Goal: Task Accomplishment & Management: Manage account settings

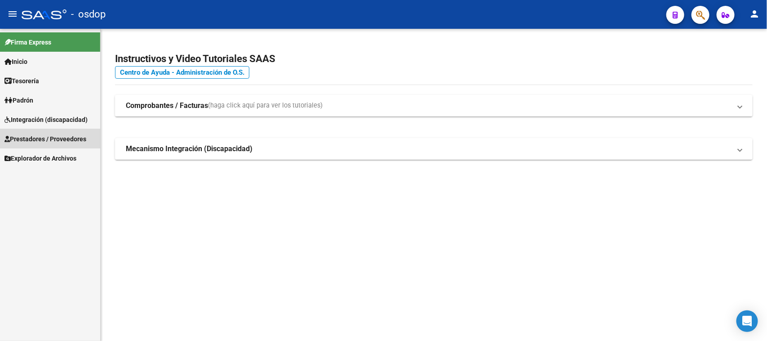
click at [58, 136] on span "Prestadores / Proveedores" at bounding box center [45, 139] width 82 height 10
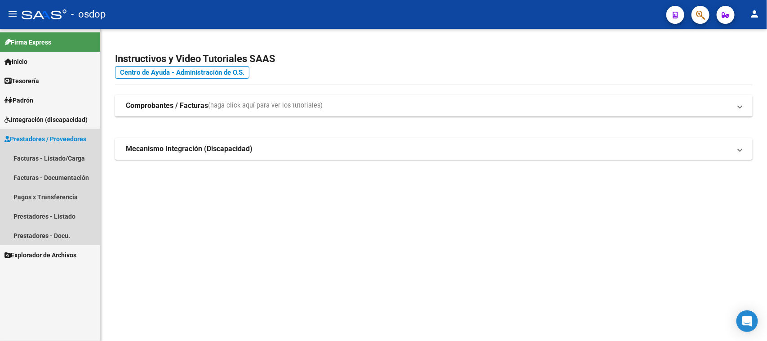
click at [57, 138] on span "Prestadores / Proveedores" at bounding box center [45, 139] width 82 height 10
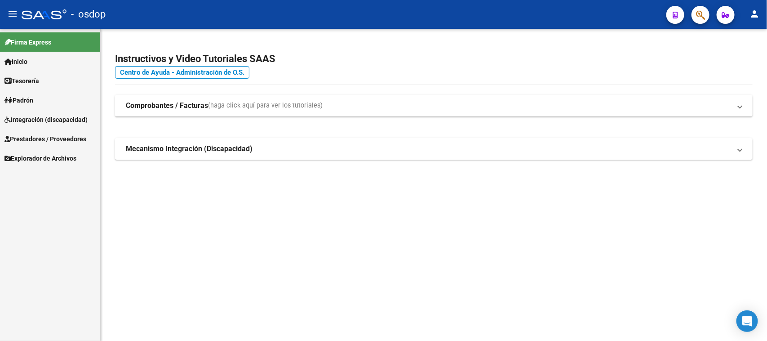
click at [66, 138] on span "Prestadores / Proveedores" at bounding box center [45, 139] width 82 height 10
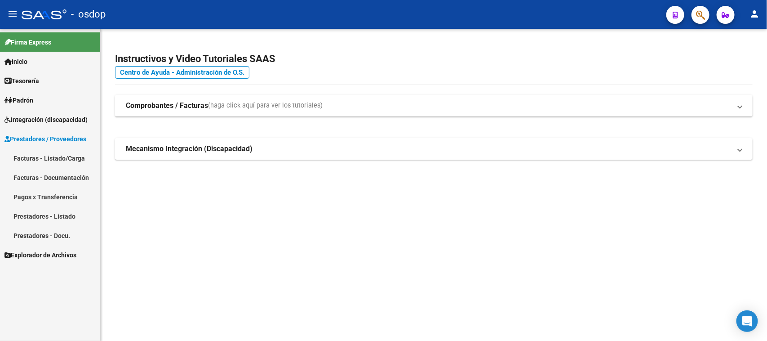
click at [59, 213] on link "Prestadores - Listado" at bounding box center [50, 215] width 100 height 19
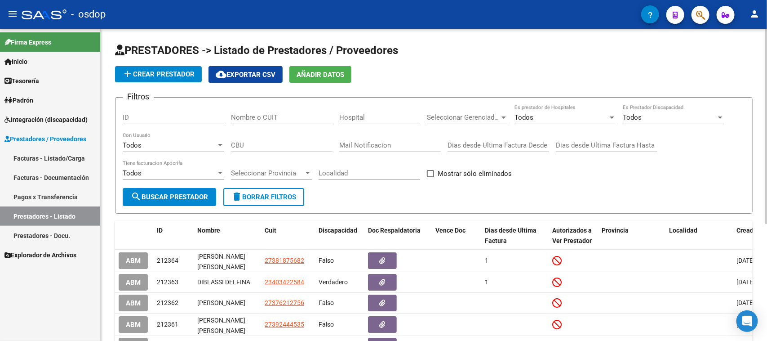
click at [287, 117] on input "Nombre o CUIT" at bounding box center [282, 117] width 102 height 8
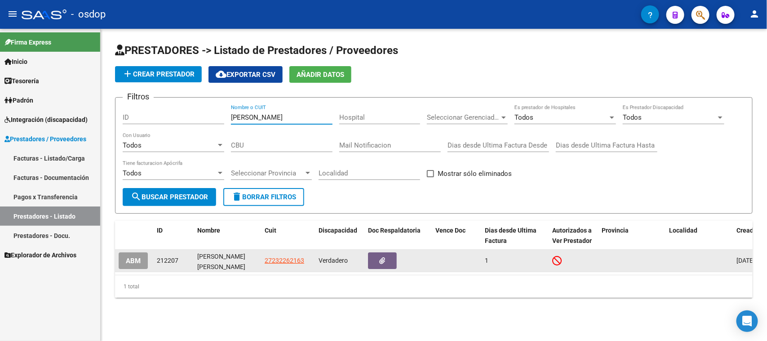
type input "[PERSON_NAME]"
drag, startPoint x: 308, startPoint y: 263, endPoint x: 266, endPoint y: 263, distance: 42.2
click at [266, 263] on div "27232262163" at bounding box center [288, 260] width 47 height 10
copy span "27232262163"
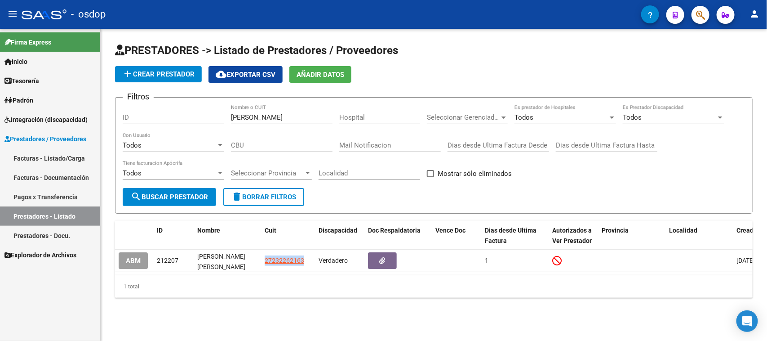
click at [58, 115] on span "Integración (discapacidad)" at bounding box center [45, 120] width 83 height 10
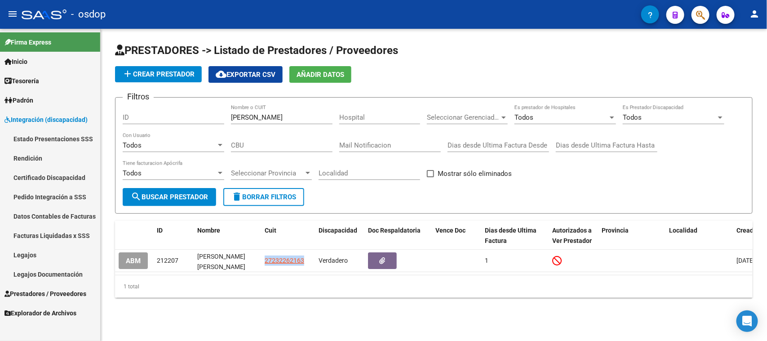
click at [36, 257] on link "Legajos" at bounding box center [50, 254] width 100 height 19
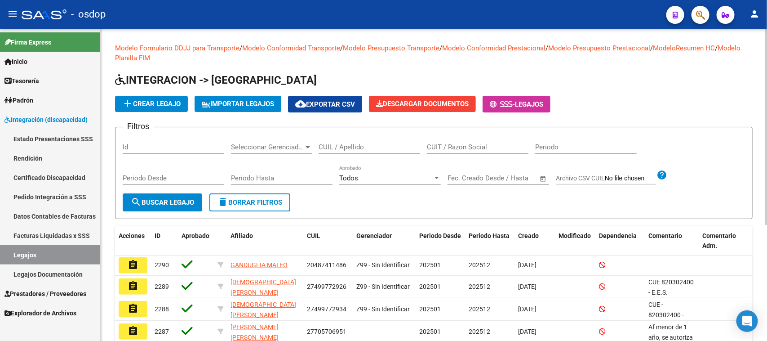
click at [349, 147] on input "CUIL / Apellido" at bounding box center [370, 147] width 102 height 8
paste input "20569229120"
type input "20569229120"
click at [164, 199] on span "search Buscar Legajo" at bounding box center [162, 202] width 63 height 8
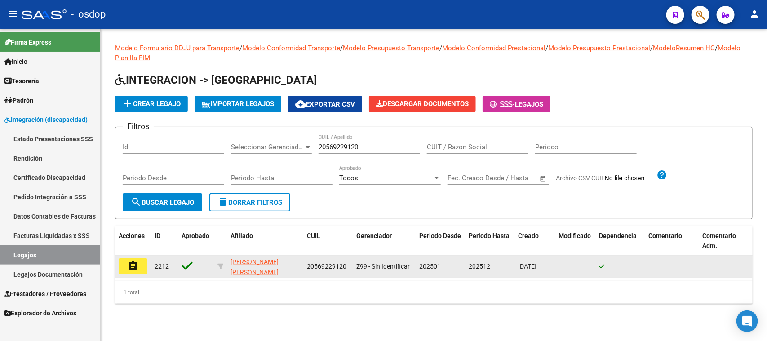
click at [128, 264] on mat-icon "assignment" at bounding box center [133, 265] width 11 height 11
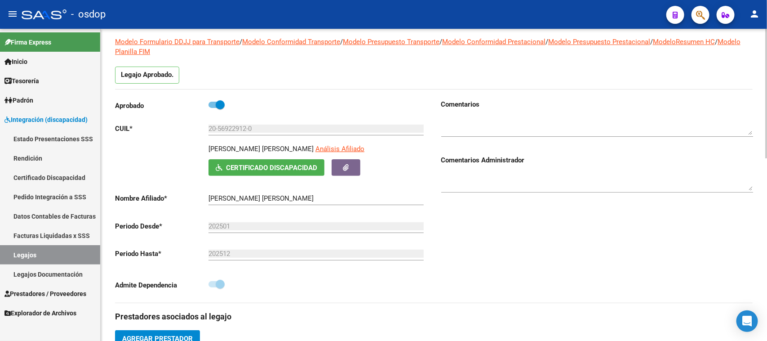
scroll to position [56, 0]
drag, startPoint x: 48, startPoint y: 257, endPoint x: 62, endPoint y: 252, distance: 14.8
click at [48, 256] on link "Legajos" at bounding box center [50, 254] width 100 height 19
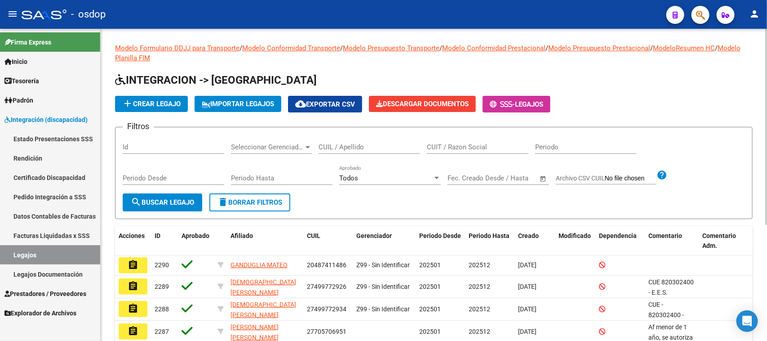
click at [333, 147] on input "CUIL / Apellido" at bounding box center [370, 147] width 102 height 8
paste input "20542565722"
type input "20542565722"
click at [183, 196] on button "search Buscar Legajo" at bounding box center [163, 202] width 80 height 18
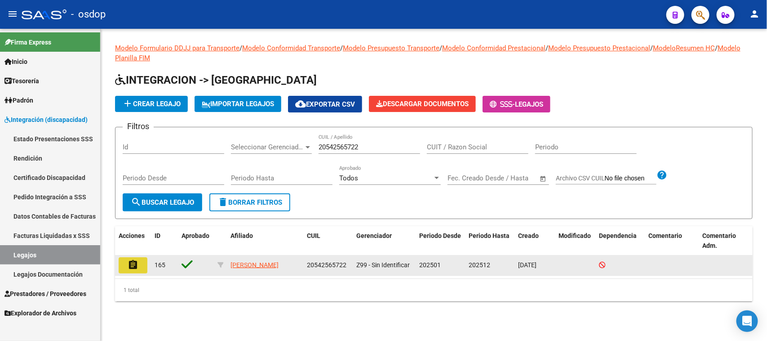
click at [136, 266] on mat-icon "assignment" at bounding box center [133, 264] width 11 height 11
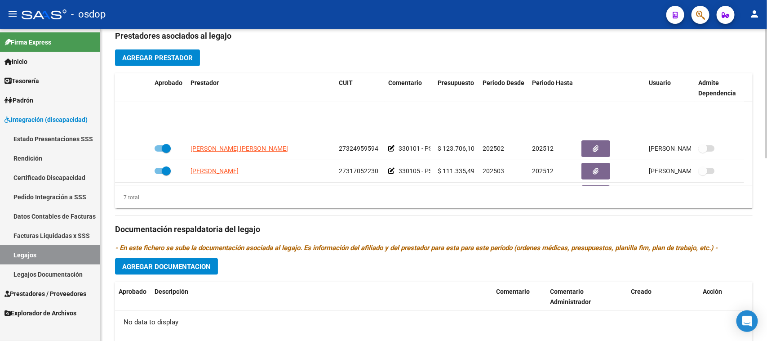
scroll to position [77, 0]
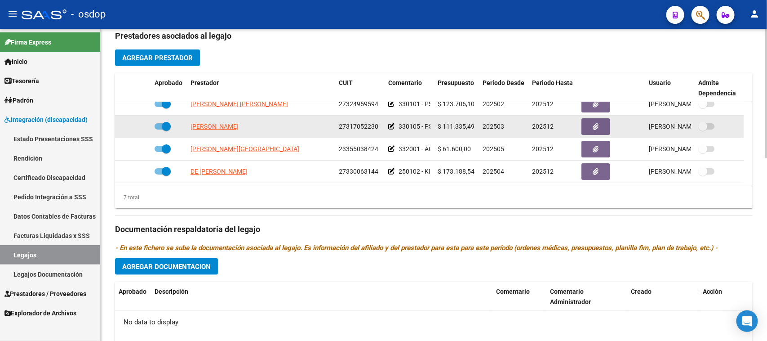
click at [156, 124] on span at bounding box center [163, 126] width 16 height 6
click at [159, 129] on input "checkbox" at bounding box center [159, 129] width 0 height 0
checkbox input "false"
click at [135, 127] on icon at bounding box center [138, 126] width 6 height 6
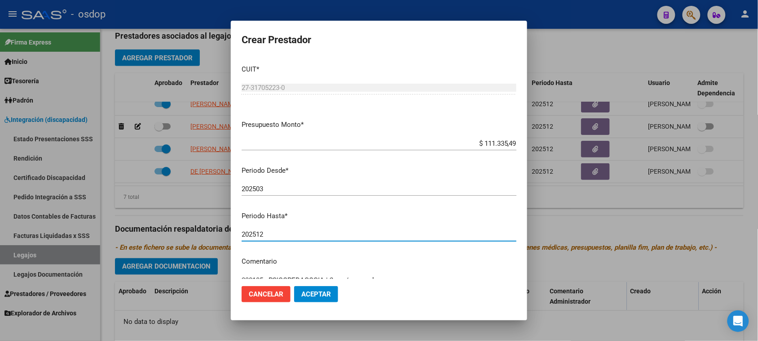
click at [269, 232] on input "202512" at bounding box center [379, 234] width 275 height 8
type input "202504"
click at [313, 297] on span "Aceptar" at bounding box center [316, 294] width 30 height 8
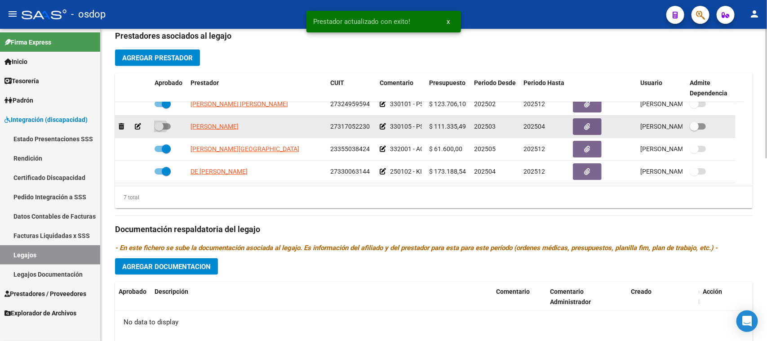
click at [168, 125] on span at bounding box center [163, 126] width 16 height 6
click at [159, 129] on input "checkbox" at bounding box center [159, 129] width 0 height 0
checkbox input "true"
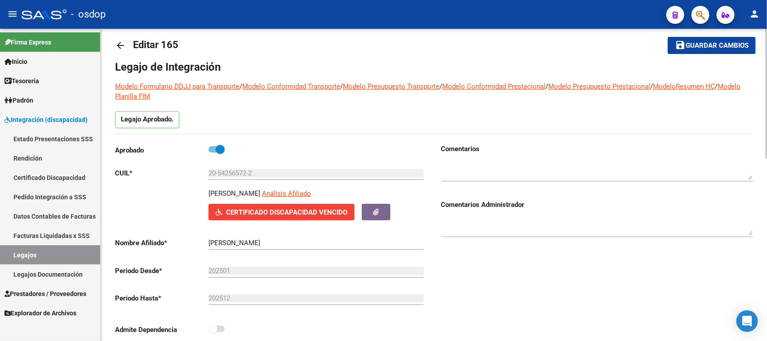
scroll to position [0, 0]
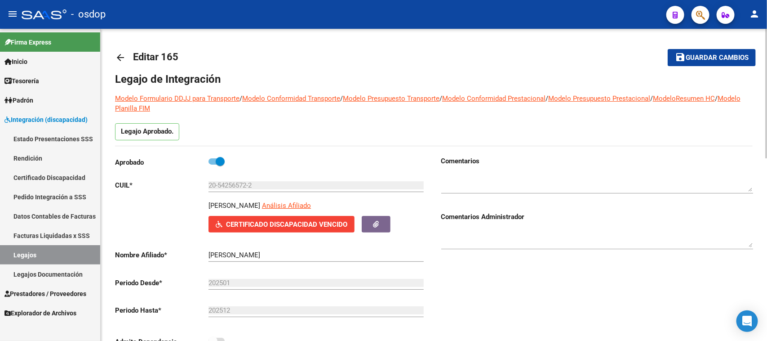
click at [575, 60] on span "Guardar cambios" at bounding box center [717, 58] width 63 height 8
click at [46, 292] on span "Prestadores / Proveedores" at bounding box center [45, 293] width 82 height 10
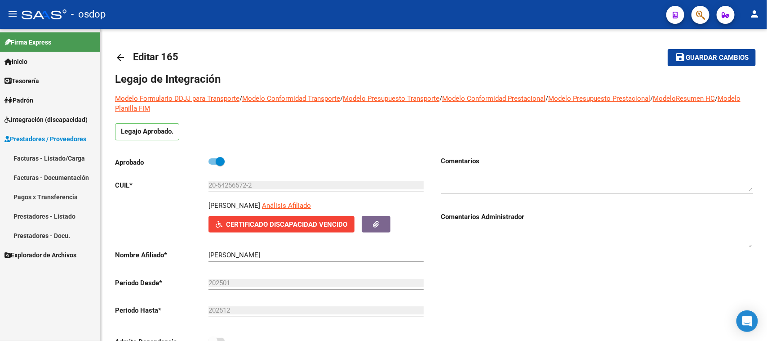
click at [60, 154] on link "Facturas - Listado/Carga" at bounding box center [50, 157] width 100 height 19
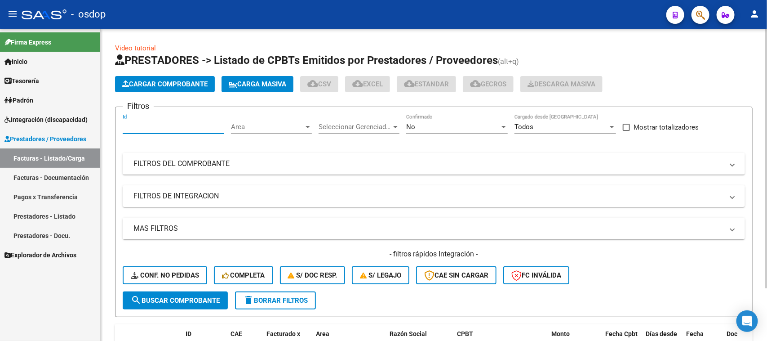
click at [199, 127] on input "Id" at bounding box center [174, 127] width 102 height 8
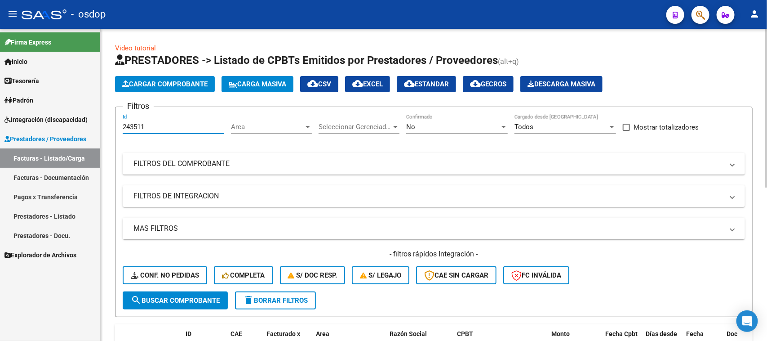
type input "243511"
click at [191, 300] on span "search Buscar Comprobante" at bounding box center [175, 300] width 89 height 8
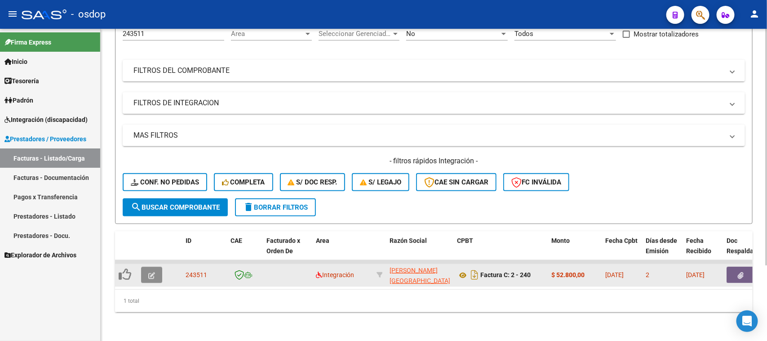
click at [147, 267] on button "button" at bounding box center [151, 274] width 21 height 16
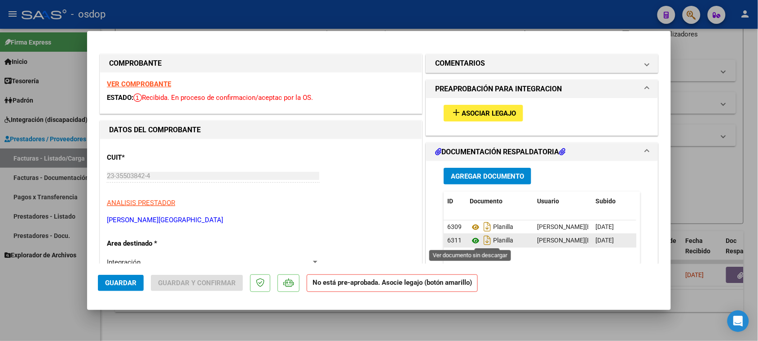
click at [473, 241] on icon at bounding box center [476, 240] width 12 height 11
click at [484, 110] on span "Asociar Legajo" at bounding box center [489, 113] width 54 height 8
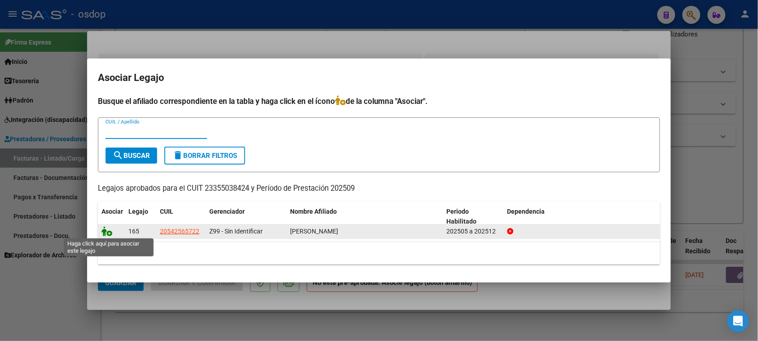
click at [104, 233] on icon at bounding box center [107, 231] width 11 height 10
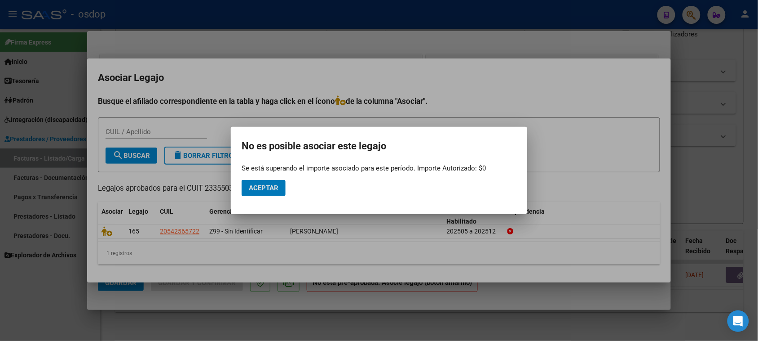
click at [263, 185] on span "Aceptar" at bounding box center [264, 188] width 30 height 8
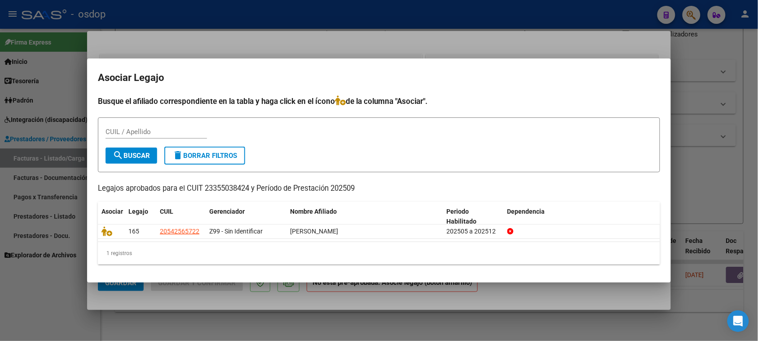
click at [531, 297] on div at bounding box center [379, 170] width 758 height 341
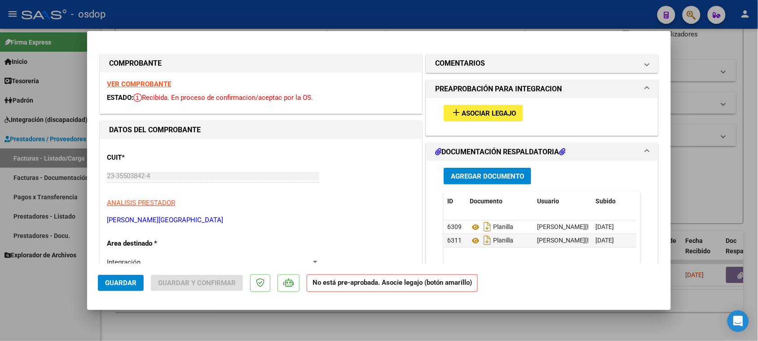
click at [509, 323] on div at bounding box center [379, 170] width 758 height 341
type input "$ 0,00"
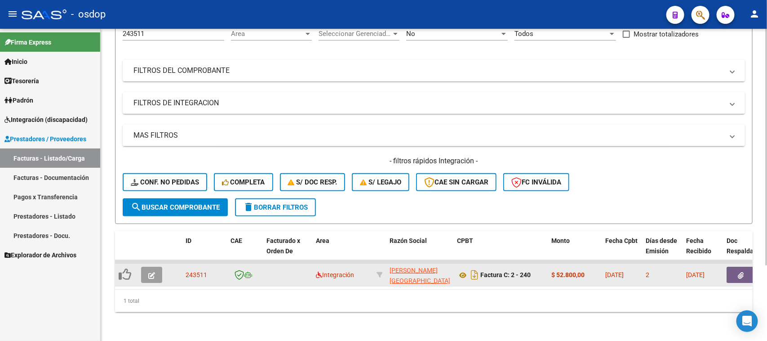
scroll to position [12, 0]
drag, startPoint x: 386, startPoint y: 261, endPoint x: 434, endPoint y: 276, distance: 50.4
click at [434, 276] on datatable-body-cell "[PERSON_NAME][GEOGRAPHIC_DATA] 23355038424" at bounding box center [419, 275] width 67 height 22
copy div "[PERSON_NAME][GEOGRAPHIC_DATA] 23355038424"
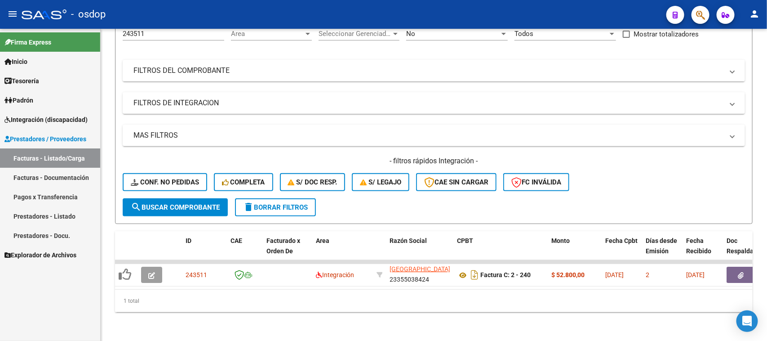
click at [44, 216] on link "Prestadores - Listado" at bounding box center [50, 215] width 100 height 19
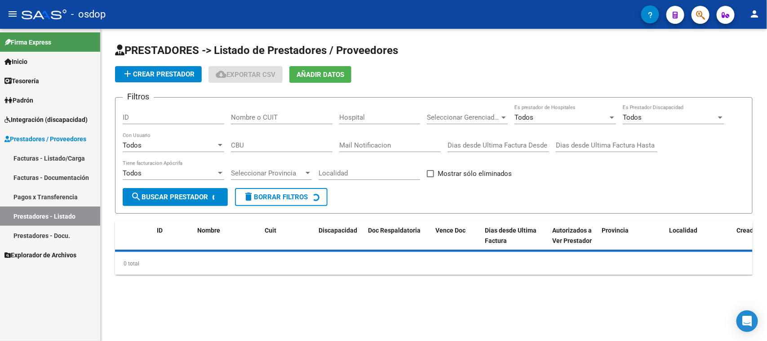
click at [59, 120] on span "Integración (discapacidad)" at bounding box center [45, 120] width 83 height 10
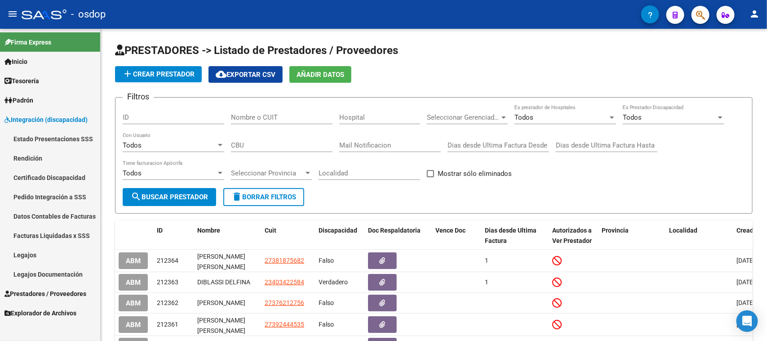
click at [34, 252] on link "Legajos" at bounding box center [50, 254] width 100 height 19
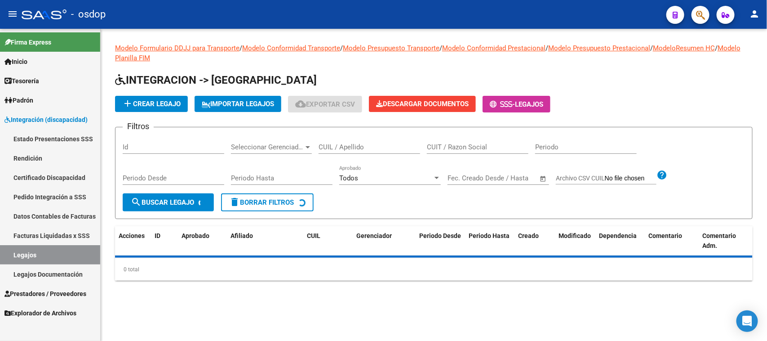
click at [344, 149] on input "CUIL / Apellido" at bounding box center [370, 147] width 102 height 8
paste input "20555226765"
type input "20555226765"
click at [191, 211] on form "Filtros Id Seleccionar Gerenciador Seleccionar Gerenciador 20555226765 CUIL / A…" at bounding box center [434, 173] width 638 height 92
click at [190, 204] on span "search Buscar Legajo" at bounding box center [162, 202] width 63 height 8
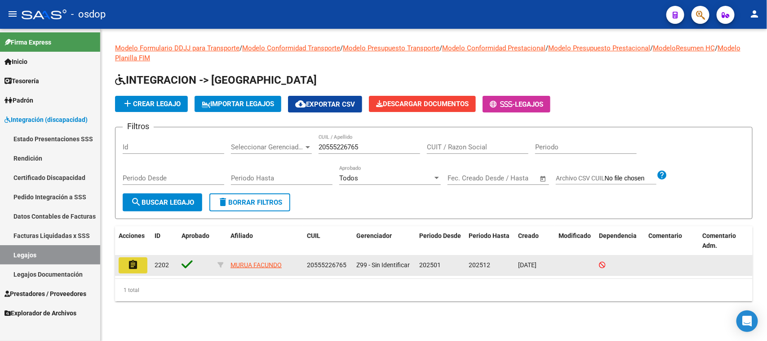
click at [130, 265] on mat-icon "assignment" at bounding box center [133, 264] width 11 height 11
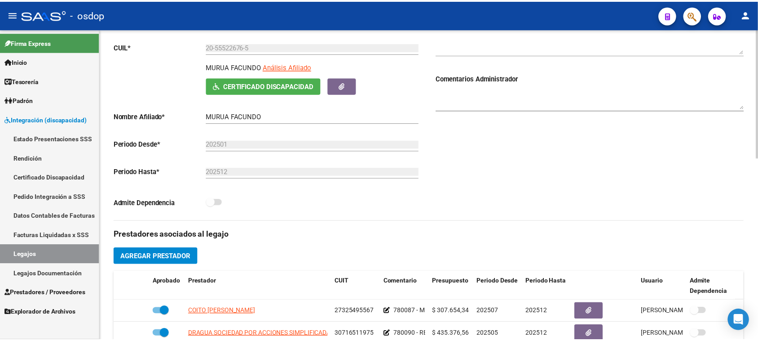
scroll to position [225, 0]
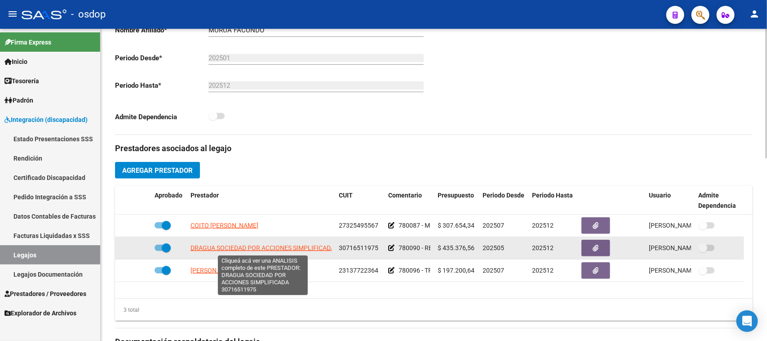
click at [304, 246] on span "DRAGUA SOCIEDAD POR ACCIONES SIMPLIFICADA" at bounding box center [262, 247] width 144 height 7
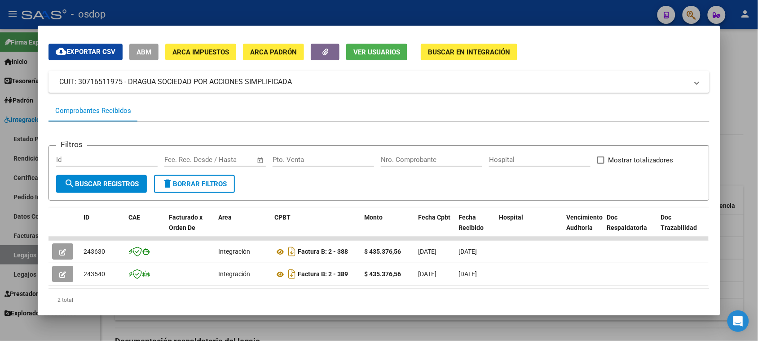
scroll to position [52, 0]
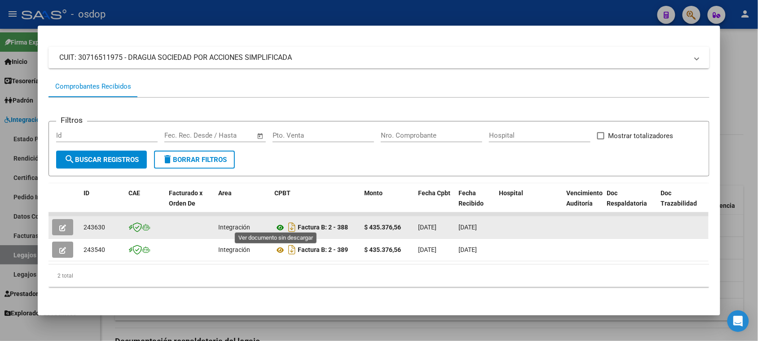
click at [275, 222] on icon at bounding box center [281, 227] width 12 height 11
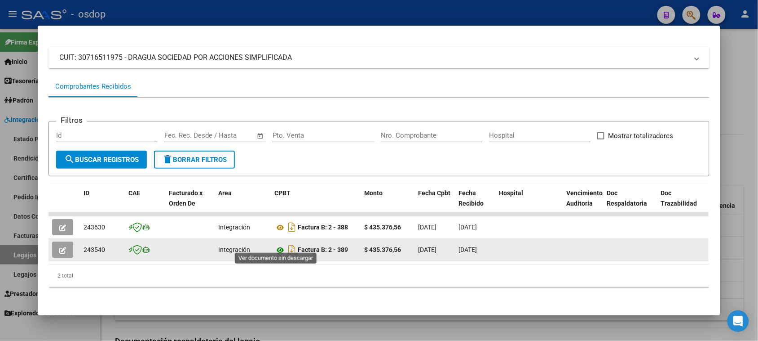
click at [278, 245] on icon at bounding box center [281, 249] width 12 height 11
click at [59, 247] on icon "button" at bounding box center [62, 250] width 7 height 7
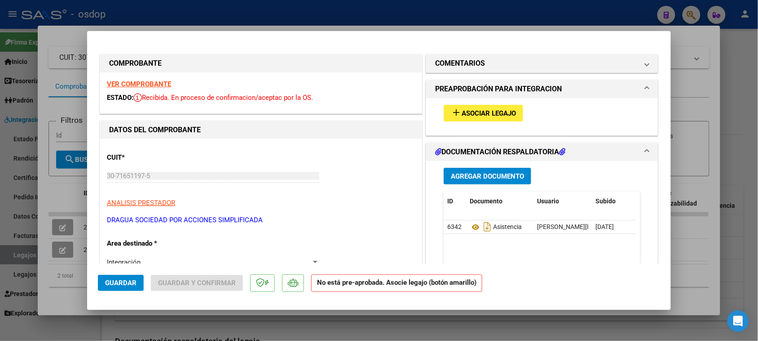
click at [478, 111] on span "Asociar Legajo" at bounding box center [489, 113] width 54 height 8
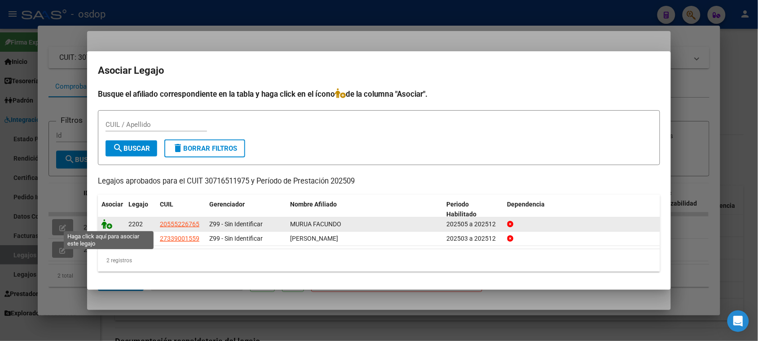
click at [106, 225] on icon at bounding box center [107, 224] width 11 height 10
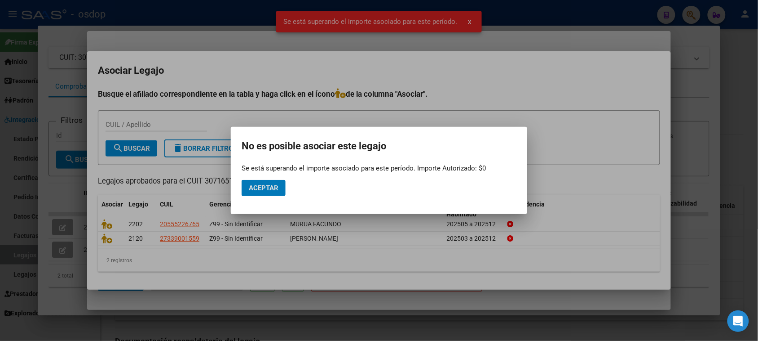
click at [262, 189] on span "Aceptar" at bounding box center [264, 188] width 30 height 8
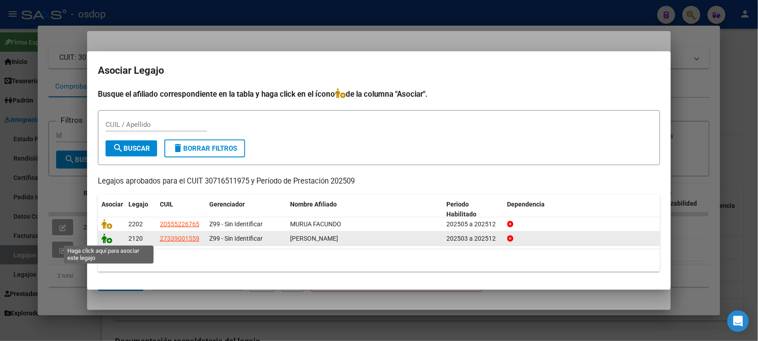
click at [105, 239] on icon at bounding box center [107, 238] width 11 height 10
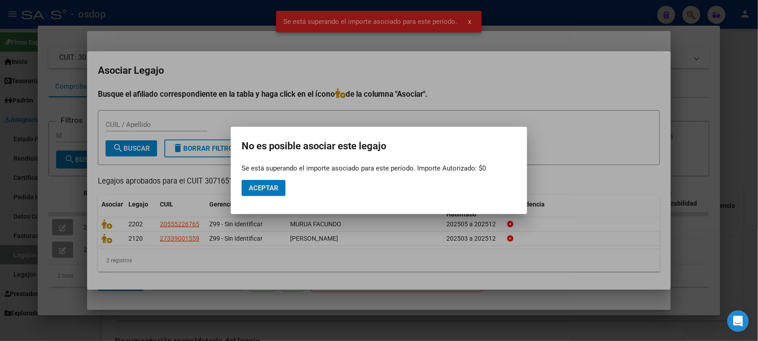
click at [275, 190] on span "Aceptar" at bounding box center [264, 188] width 30 height 8
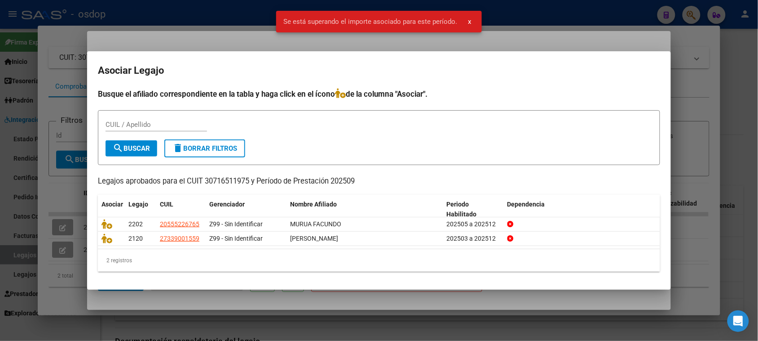
click at [307, 301] on div at bounding box center [379, 170] width 758 height 341
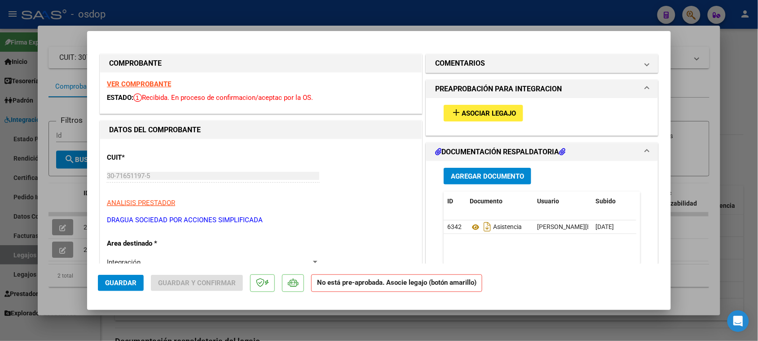
click at [243, 319] on div at bounding box center [379, 170] width 758 height 341
type input "$ 0,00"
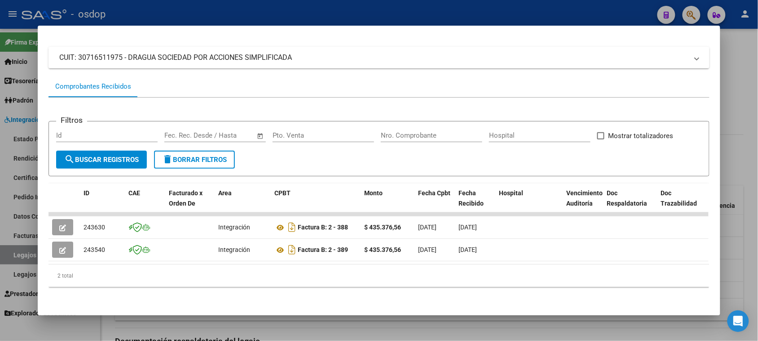
click at [296, 334] on div at bounding box center [379, 170] width 758 height 341
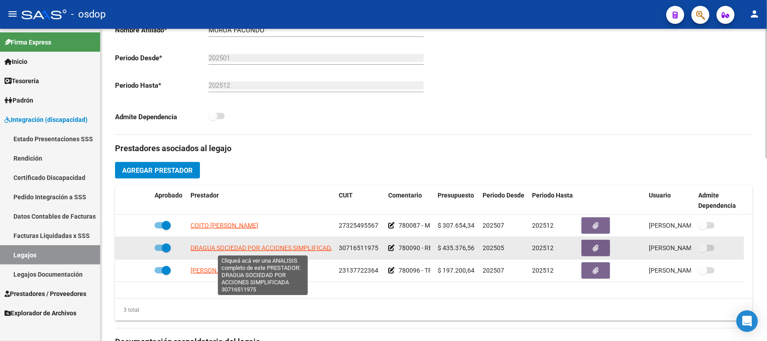
drag, startPoint x: 381, startPoint y: 248, endPoint x: 191, endPoint y: 245, distance: 189.2
click at [191, 245] on div "DRAGUA SOCIEDAD POR ACCIONES SIMPLIFICADA 30716511975 780090 - REHABILITACIÓN -…" at bounding box center [429, 248] width 629 height 22
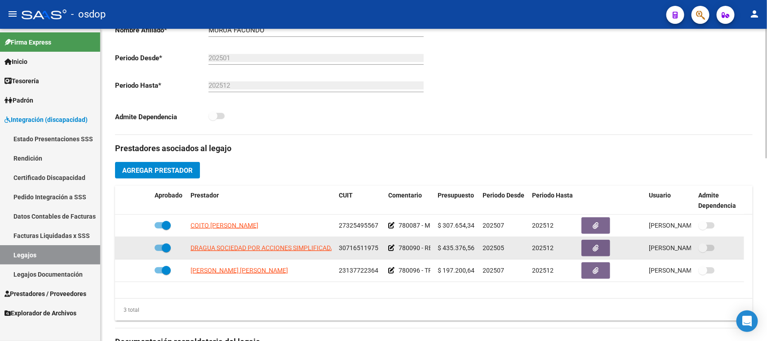
copy div "DRAGUA SOCIEDAD POR ACCIONES SIMPLIFICADA 30716511975"
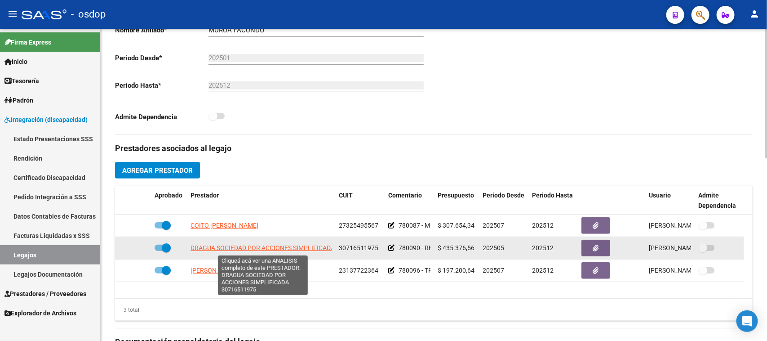
click at [290, 248] on span "DRAGUA SOCIEDAD POR ACCIONES SIMPLIFICADA" at bounding box center [262, 247] width 144 height 7
copy div "DRAGUA SOCIEDAD POR ACCIONES SIMPLIFICADA 30716511975"
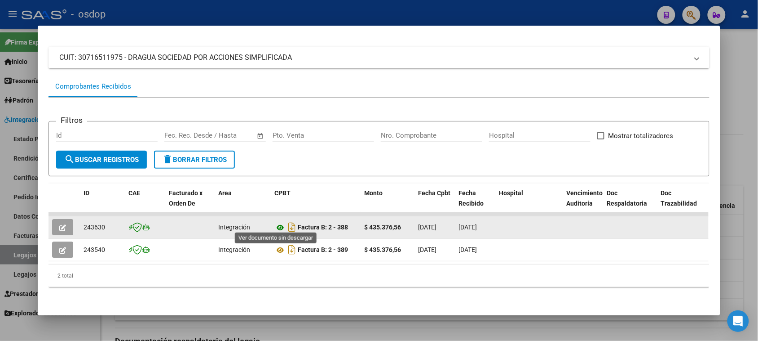
click at [275, 224] on icon at bounding box center [281, 227] width 12 height 11
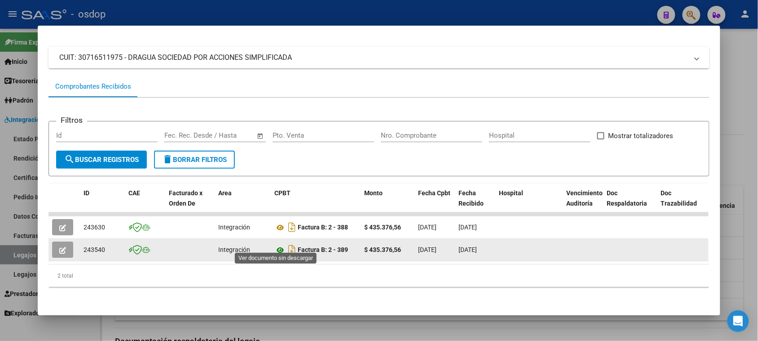
click at [277, 244] on icon at bounding box center [281, 249] width 12 height 11
drag, startPoint x: 102, startPoint y: 244, endPoint x: 80, endPoint y: 248, distance: 22.7
click at [84, 248] on div "243540" at bounding box center [103, 249] width 38 height 10
copy span "243540"
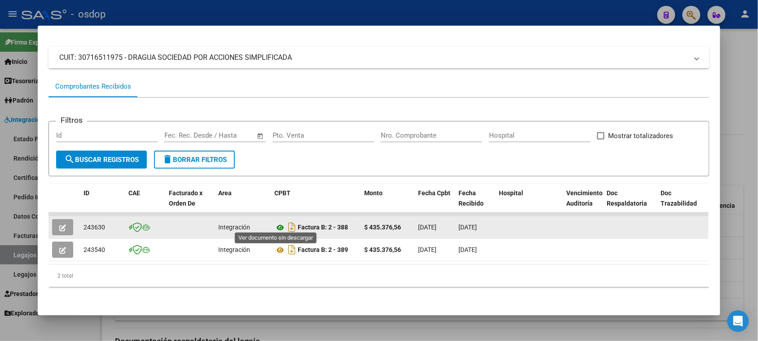
click at [277, 224] on icon at bounding box center [281, 227] width 12 height 11
drag, startPoint x: 102, startPoint y: 223, endPoint x: 77, endPoint y: 223, distance: 24.7
click at [80, 223] on datatable-body-cell "243630" at bounding box center [102, 227] width 45 height 22
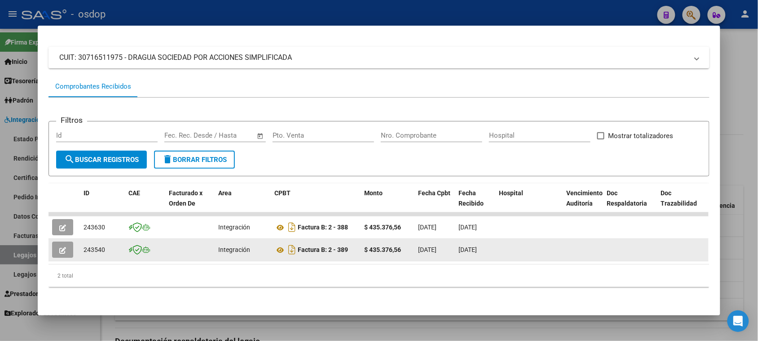
copy span "243630"
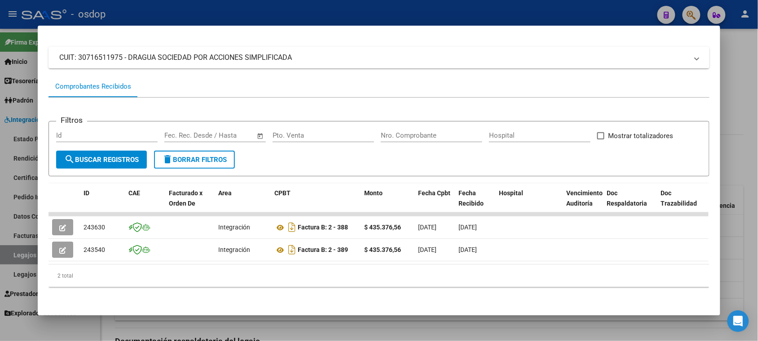
click at [368, 322] on div at bounding box center [379, 170] width 758 height 341
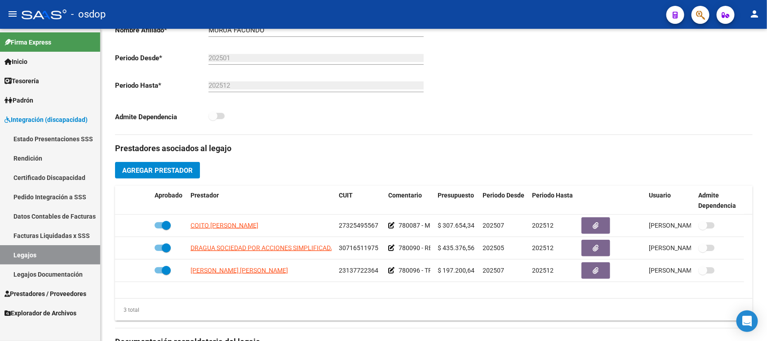
click at [61, 257] on link "Legajos" at bounding box center [50, 254] width 100 height 19
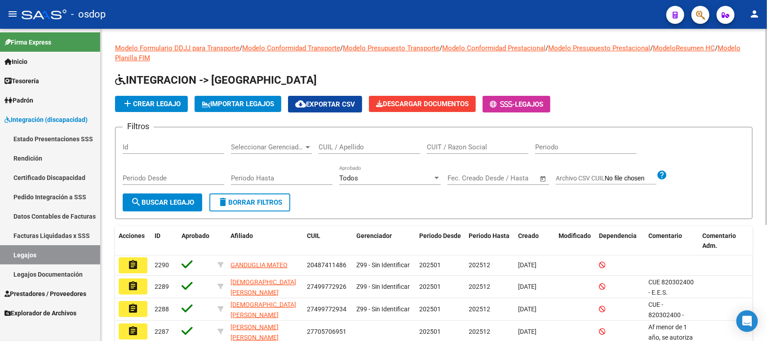
click at [355, 150] on input "CUIL / Apellido" at bounding box center [370, 147] width 102 height 8
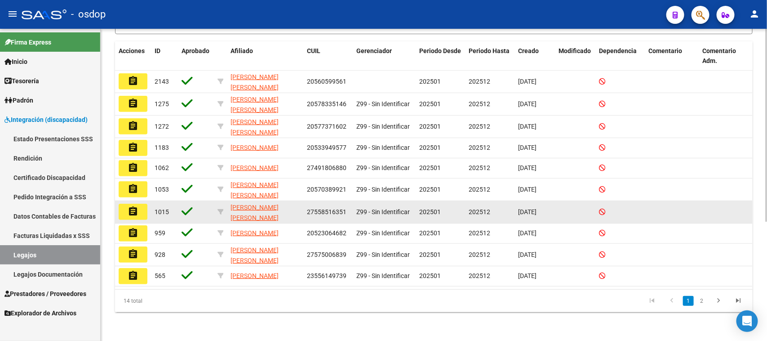
scroll to position [192, 0]
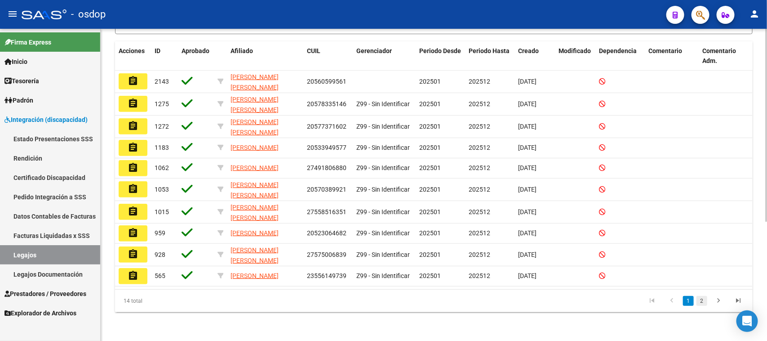
type input "[PERSON_NAME]"
click at [575, 299] on link "2" at bounding box center [701, 301] width 11 height 10
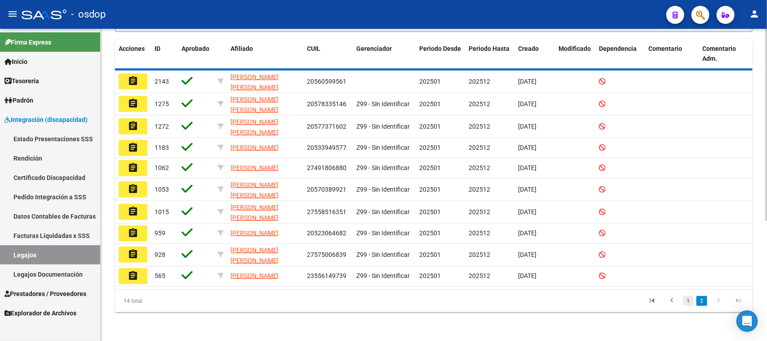
scroll to position [55, 0]
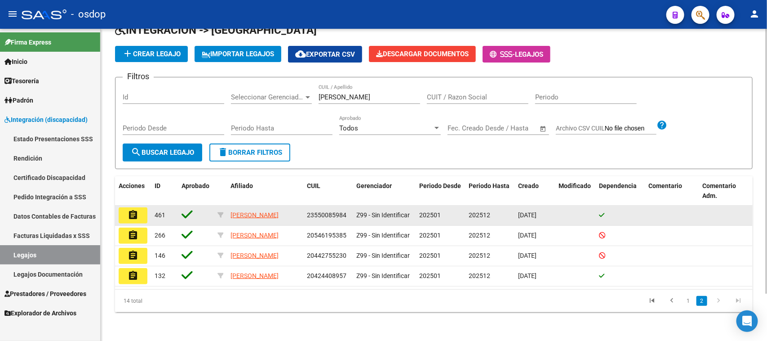
click at [128, 209] on mat-icon "assignment" at bounding box center [133, 214] width 11 height 11
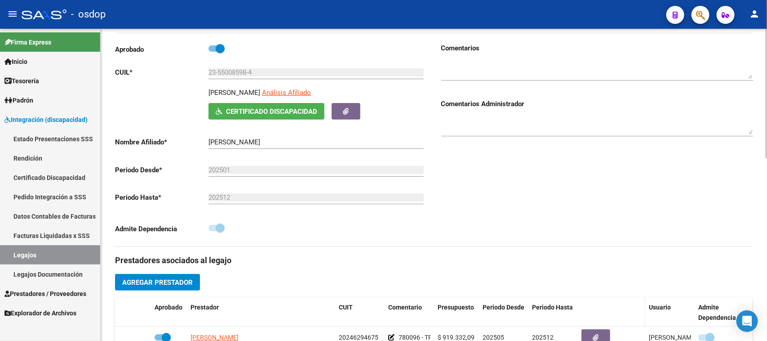
scroll to position [112, 0]
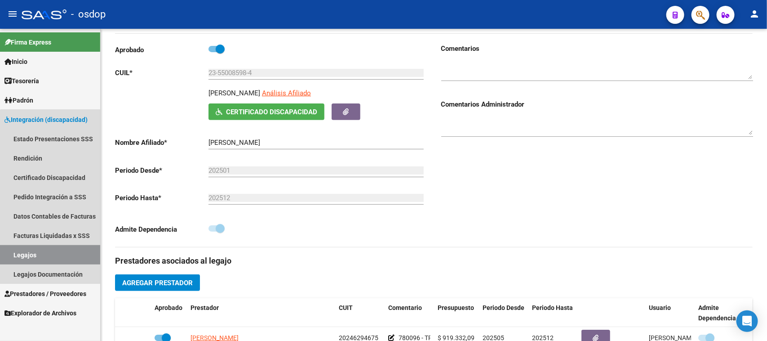
click at [62, 252] on link "Legajos" at bounding box center [50, 254] width 100 height 19
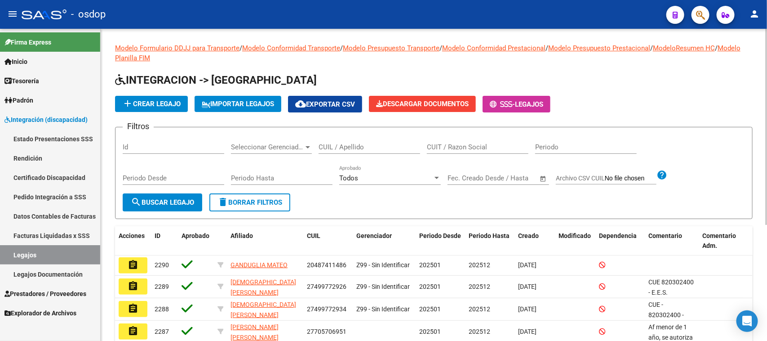
click at [341, 145] on input "CUIL / Apellido" at bounding box center [370, 147] width 102 height 8
paste input "20567497152"
type input "20567497152"
click at [178, 196] on button "search Buscar Legajo" at bounding box center [163, 202] width 80 height 18
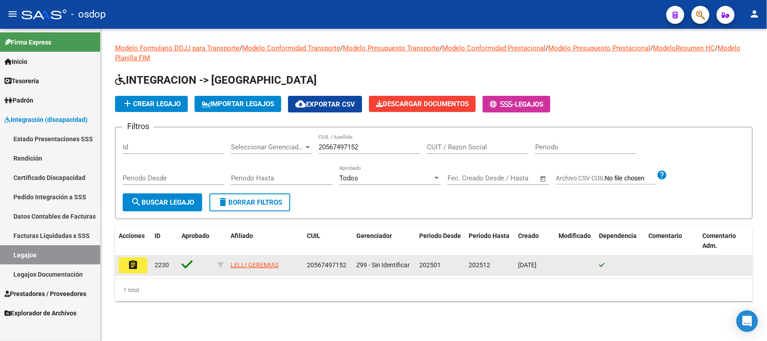
click at [136, 268] on button "assignment" at bounding box center [133, 265] width 29 height 16
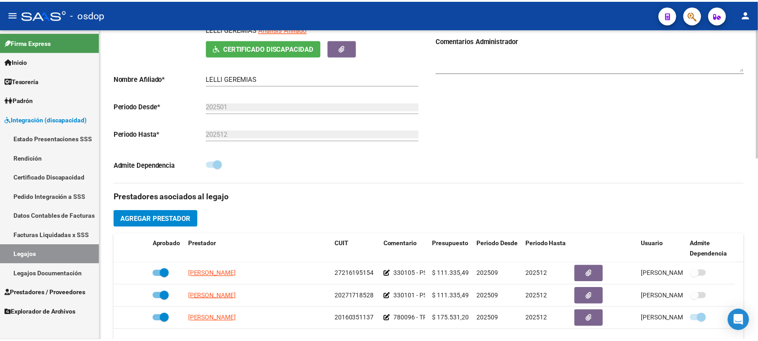
scroll to position [225, 0]
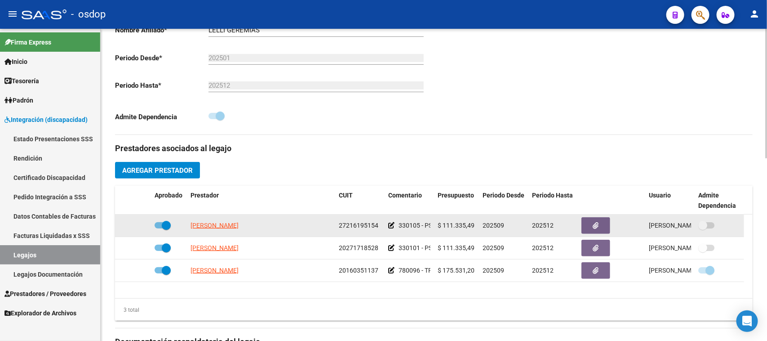
drag, startPoint x: 359, startPoint y: 223, endPoint x: 189, endPoint y: 218, distance: 169.4
click at [189, 218] on div "[PERSON_NAME] 27216195154 330105 - PSICOPEDAGOGIA | 2 ses/semanales $ 111.335,4…" at bounding box center [429, 225] width 629 height 22
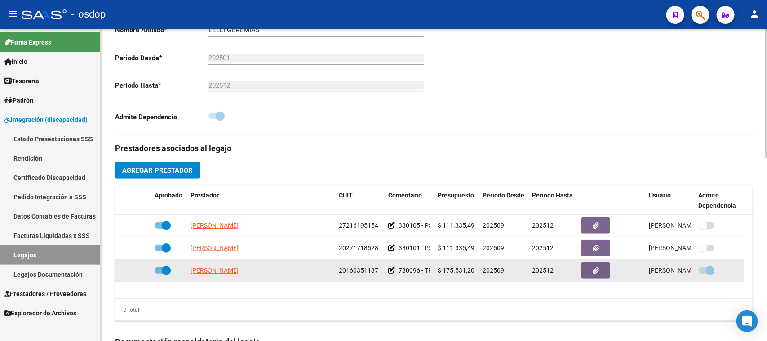
copy div "[PERSON_NAME] 2721619515"
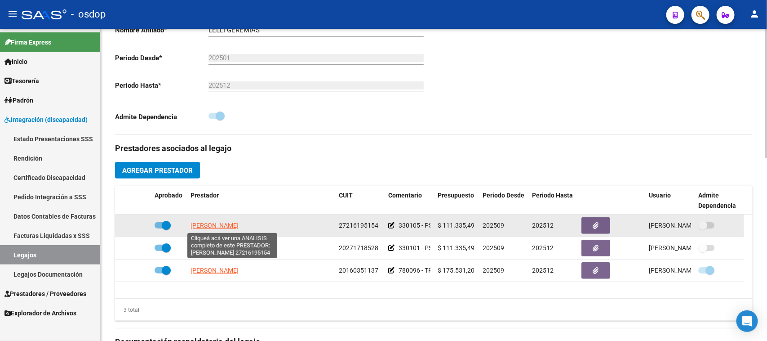
click at [239, 228] on span "[PERSON_NAME]" at bounding box center [214, 224] width 48 height 7
copy div "[PERSON_NAME] 2721619515"
type textarea "27216195154"
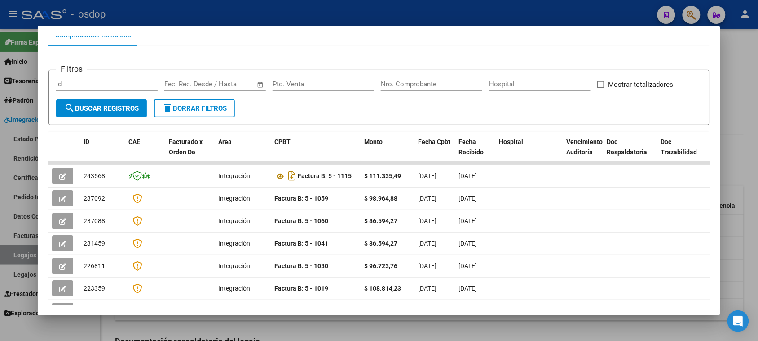
scroll to position [112, 0]
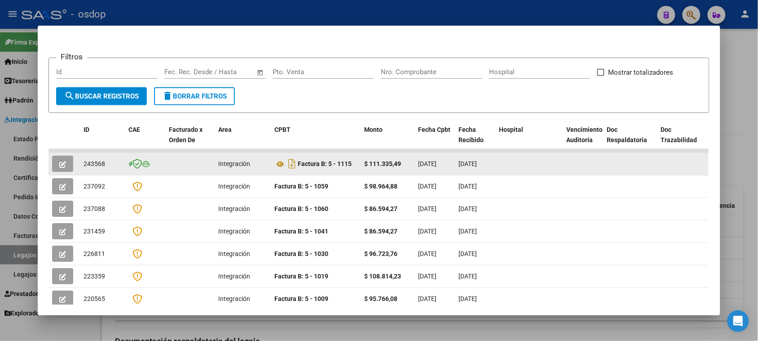
click at [55, 162] on button "button" at bounding box center [62, 163] width 21 height 16
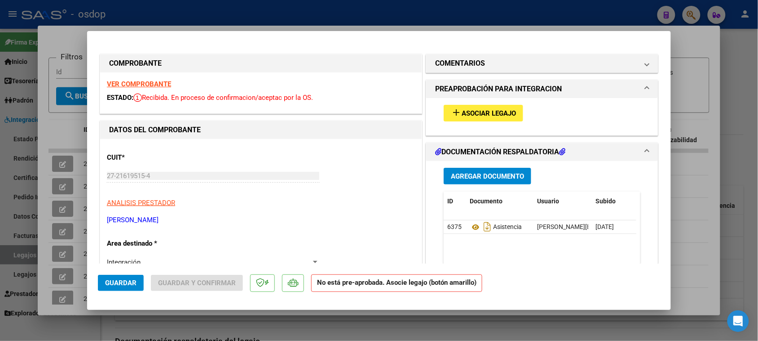
click at [475, 111] on span "Asociar Legajo" at bounding box center [489, 113] width 54 height 8
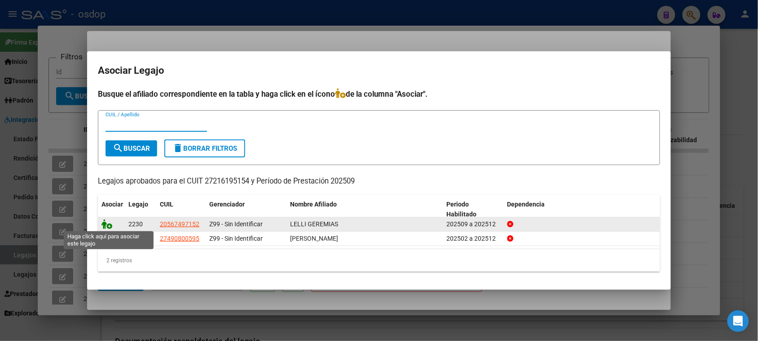
click at [104, 226] on icon at bounding box center [107, 224] width 11 height 10
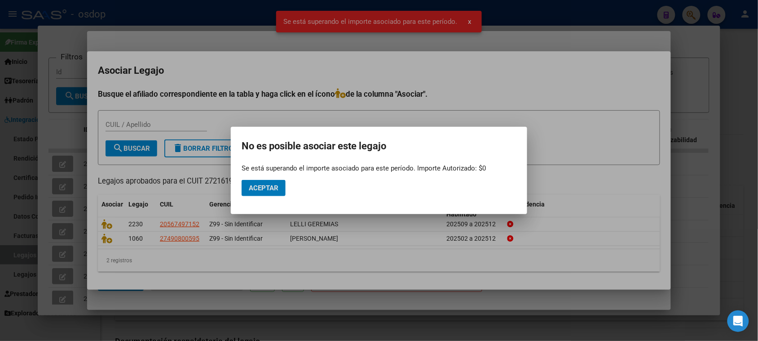
click at [275, 193] on button "Aceptar" at bounding box center [264, 188] width 44 height 16
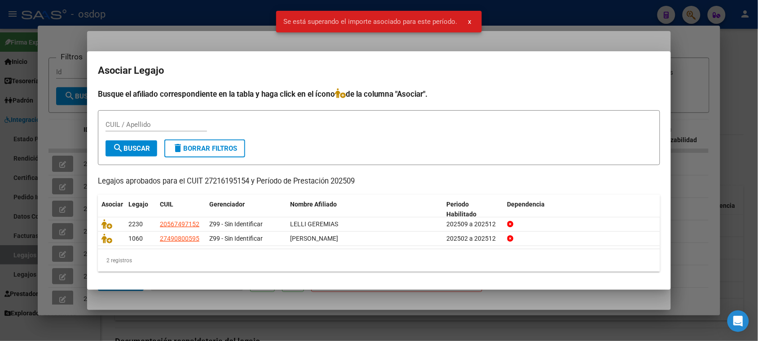
click at [319, 306] on div at bounding box center [379, 170] width 758 height 341
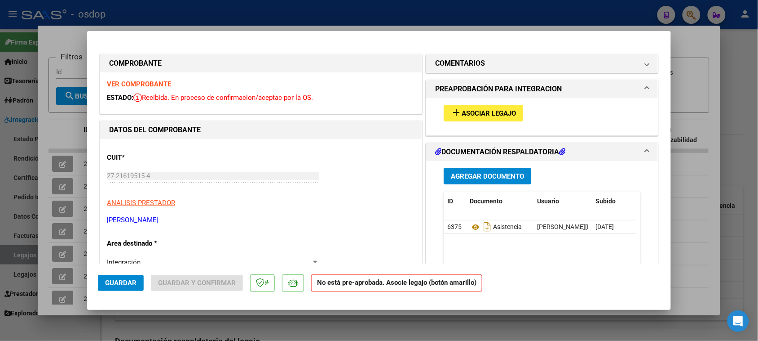
click at [218, 324] on div at bounding box center [379, 170] width 758 height 341
type input "$ 0,00"
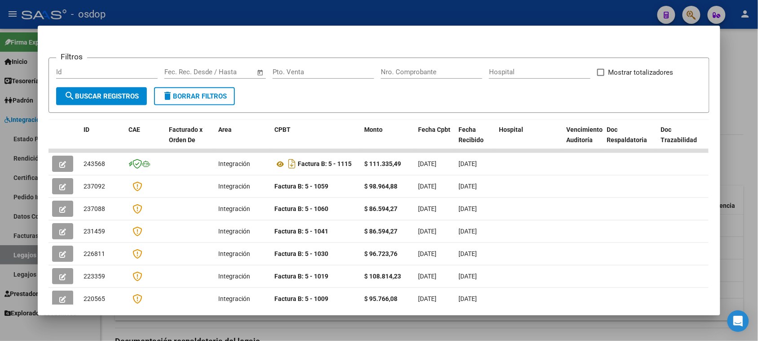
click at [230, 326] on div at bounding box center [379, 170] width 758 height 341
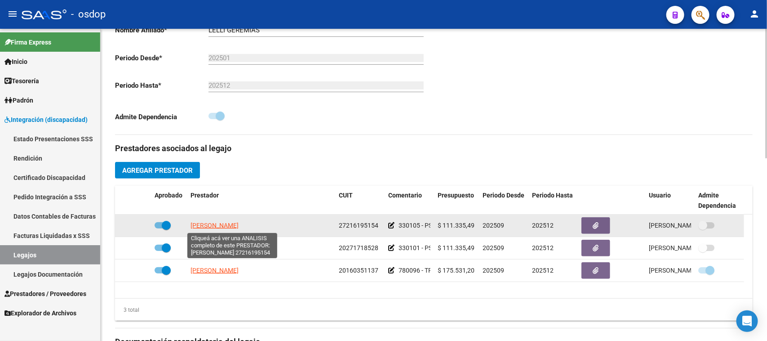
click at [239, 226] on span "[PERSON_NAME]" at bounding box center [214, 224] width 48 height 7
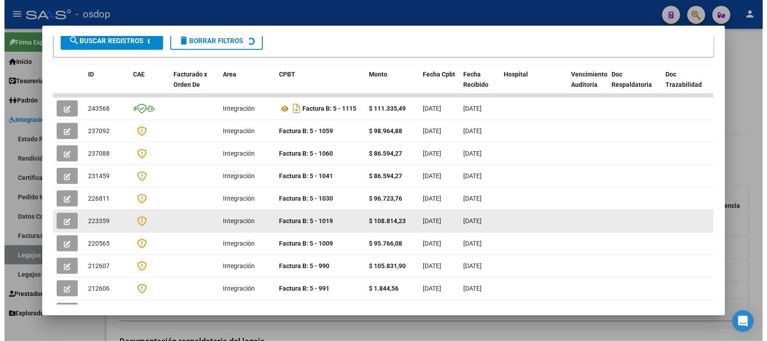
scroll to position [168, 0]
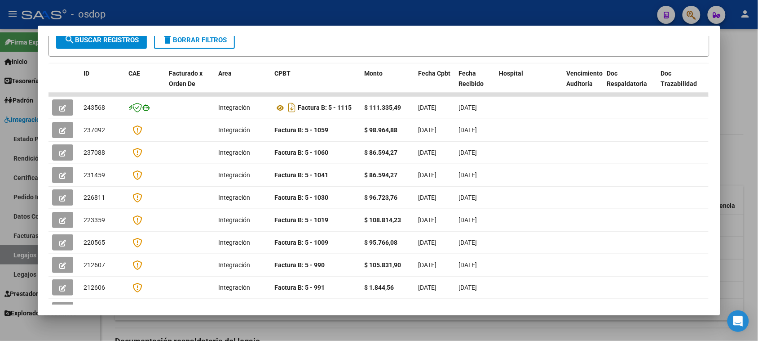
click at [458, 334] on div at bounding box center [379, 170] width 758 height 341
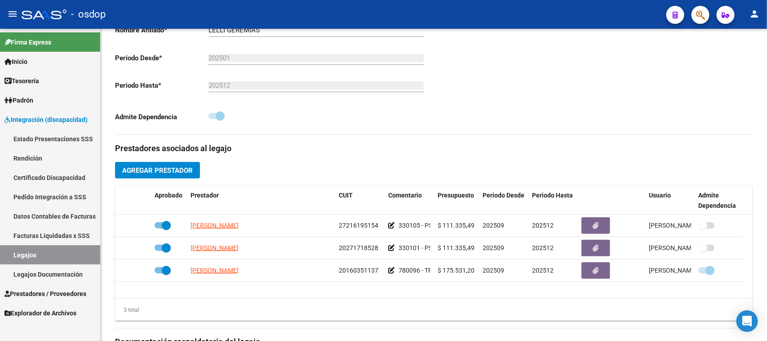
click at [43, 295] on span "Prestadores / Proveedores" at bounding box center [45, 293] width 82 height 10
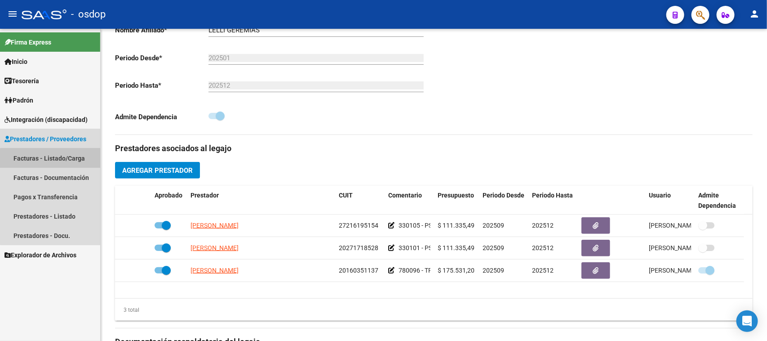
click at [55, 161] on link "Facturas - Listado/Carga" at bounding box center [50, 157] width 100 height 19
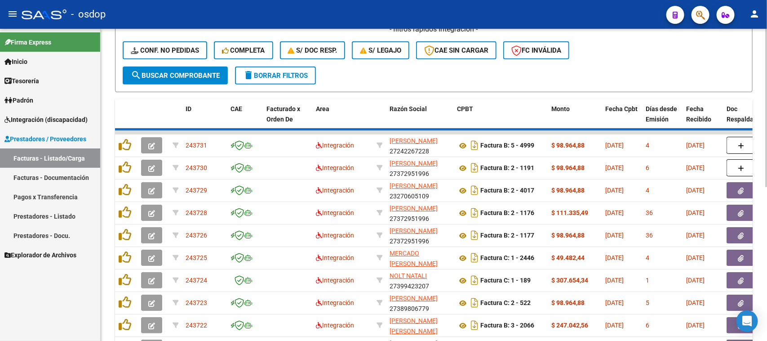
click at [171, 63] on div "- filtros rápidos Integración - Conf. no pedidas Completa S/ Doc Resp. S/ legaj…" at bounding box center [434, 45] width 622 height 42
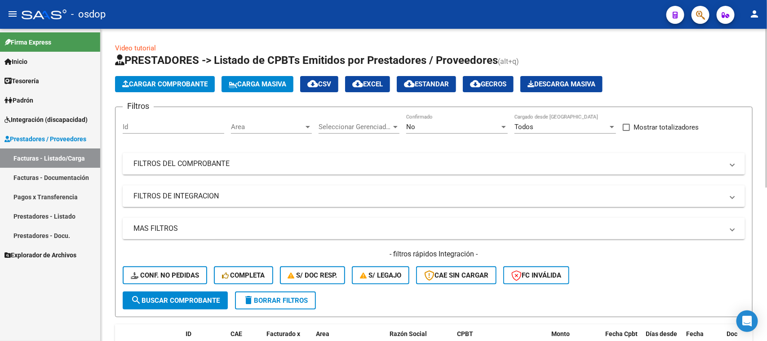
click at [160, 129] on input "Id" at bounding box center [174, 127] width 102 height 8
paste input "243605"
type input "243605"
click at [183, 299] on span "search Buscar Comprobante" at bounding box center [175, 300] width 89 height 8
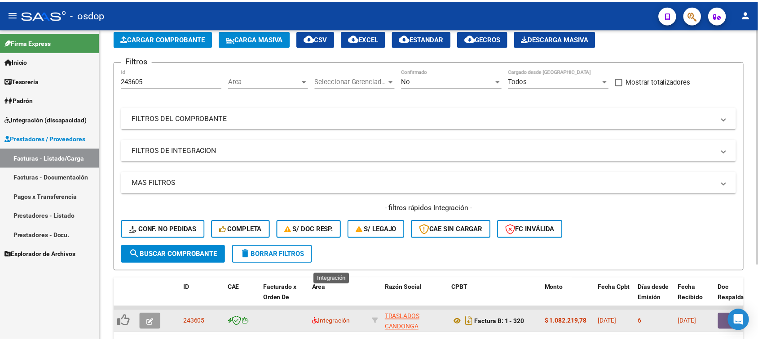
scroll to position [100, 0]
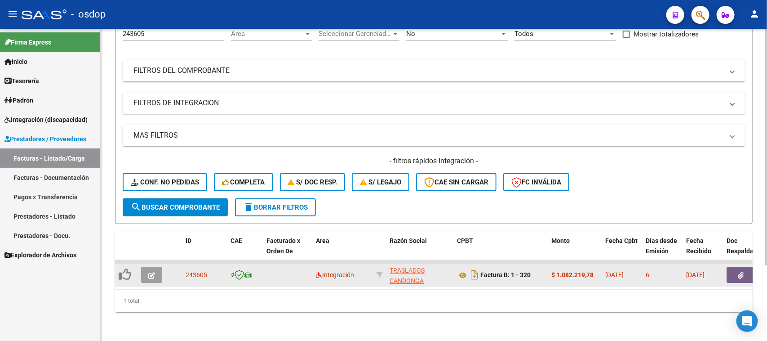
click at [153, 272] on icon "button" at bounding box center [151, 275] width 7 height 7
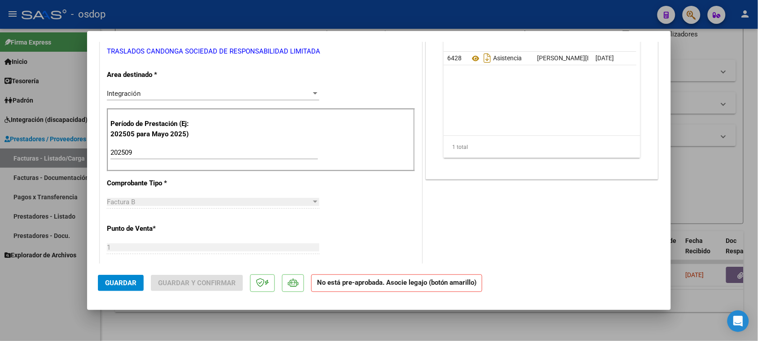
scroll to position [56, 0]
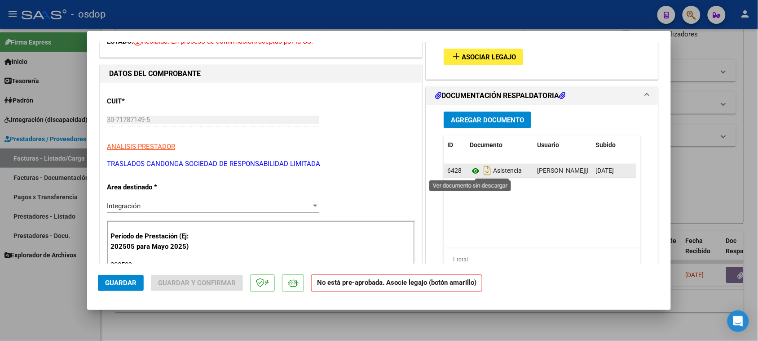
click at [471, 170] on icon at bounding box center [476, 170] width 12 height 11
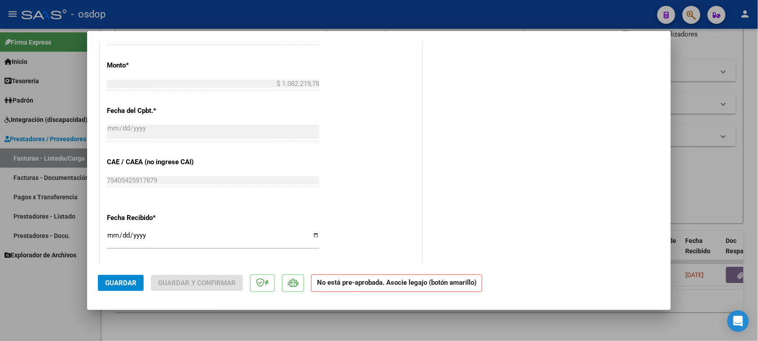
scroll to position [449, 0]
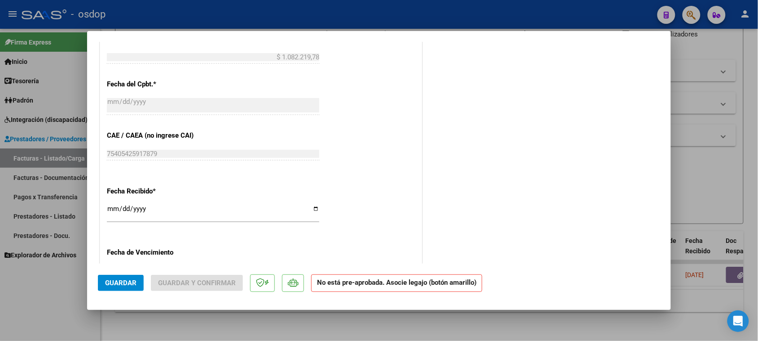
click at [291, 333] on div at bounding box center [379, 170] width 758 height 341
type input "$ 0,00"
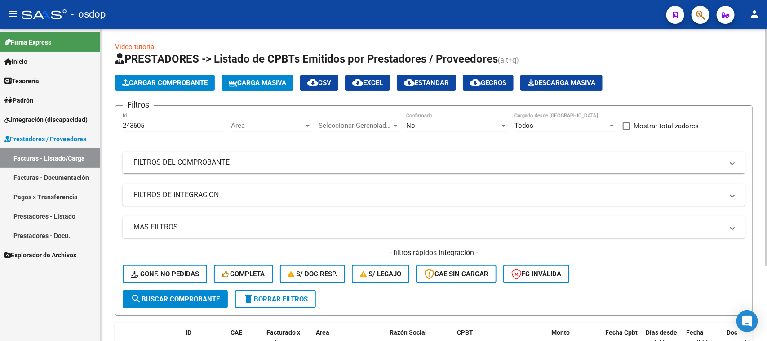
scroll to position [0, 0]
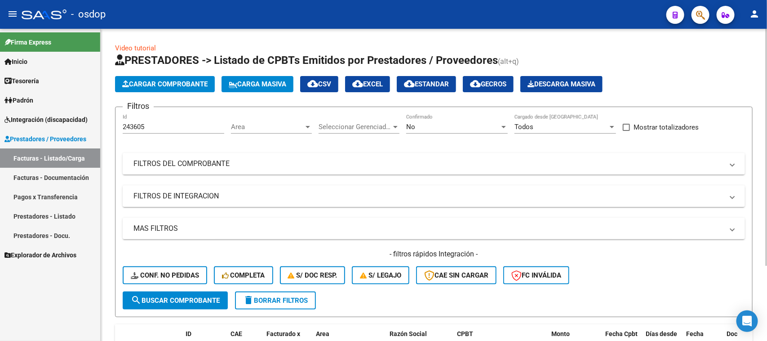
click at [505, 128] on div at bounding box center [504, 126] width 8 height 7
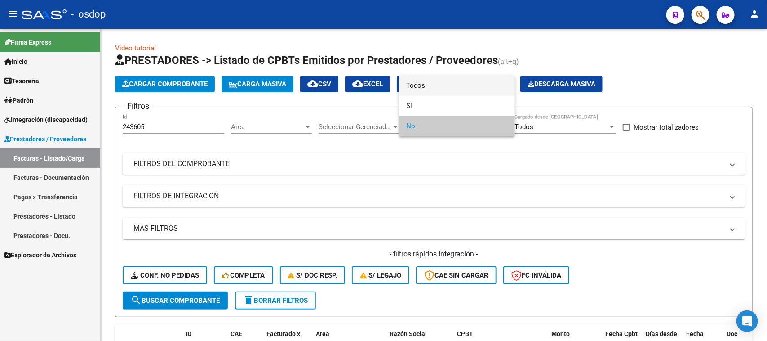
click at [478, 85] on span "Todos" at bounding box center [457, 85] width 102 height 20
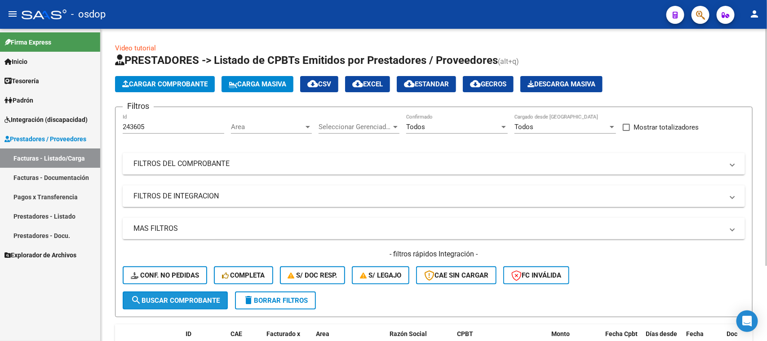
click at [215, 296] on span "search Buscar Comprobante" at bounding box center [175, 300] width 89 height 8
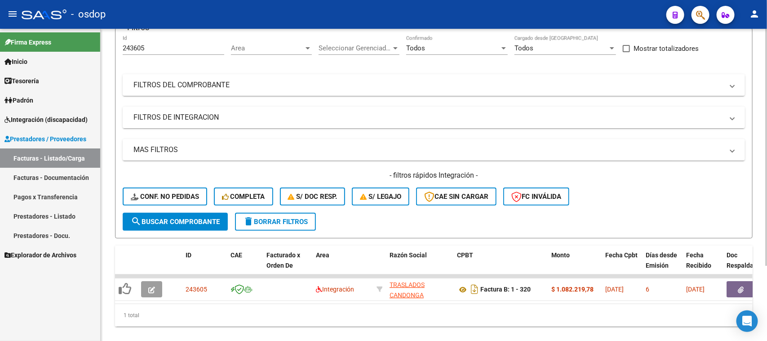
scroll to position [100, 0]
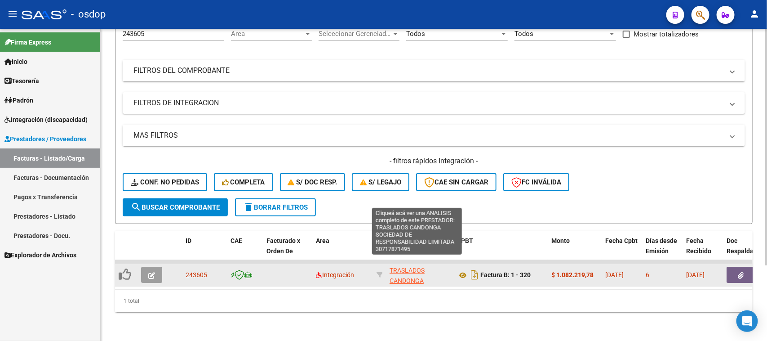
click at [400, 273] on span "TRASLADOS CANDONGA SOCIEDAD DE RESPONSABILIDAD LIMITADA" at bounding box center [417, 290] width 55 height 48
type textarea "30717871495"
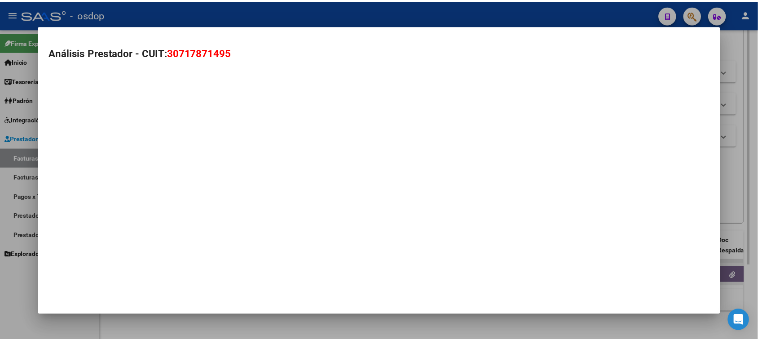
scroll to position [28, 0]
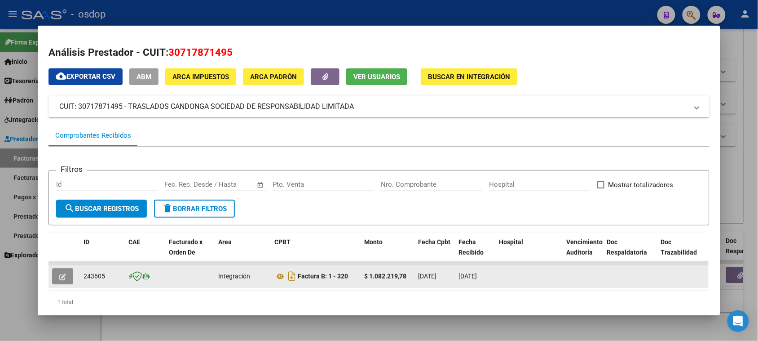
click at [61, 279] on button "button" at bounding box center [62, 276] width 21 height 16
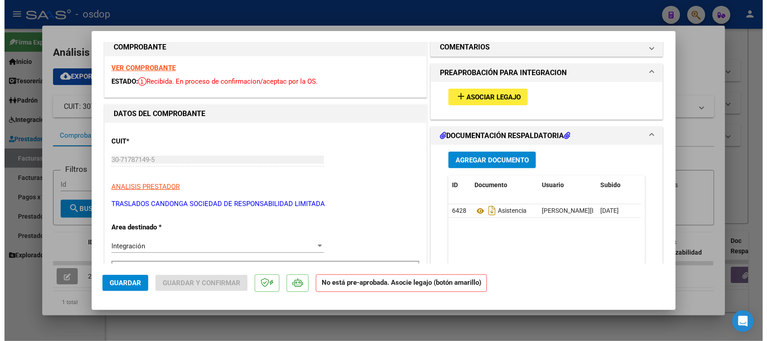
scroll to position [0, 0]
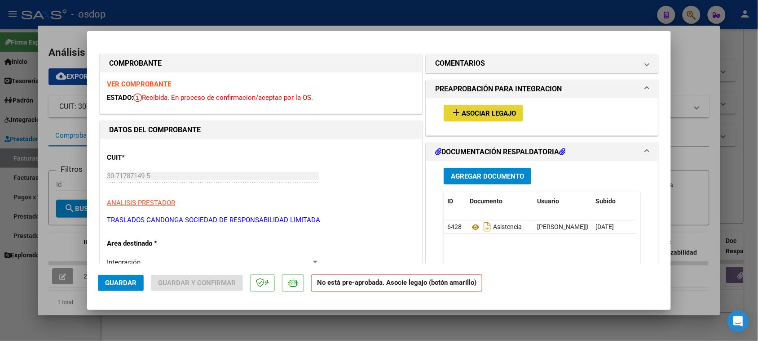
click at [490, 111] on span "Asociar Legajo" at bounding box center [489, 113] width 54 height 8
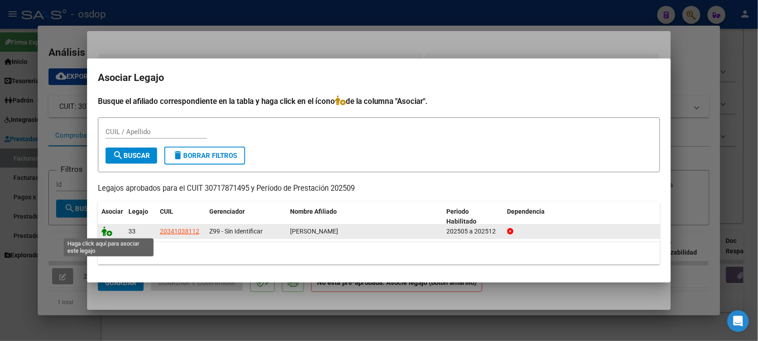
click at [108, 233] on icon at bounding box center [107, 231] width 11 height 10
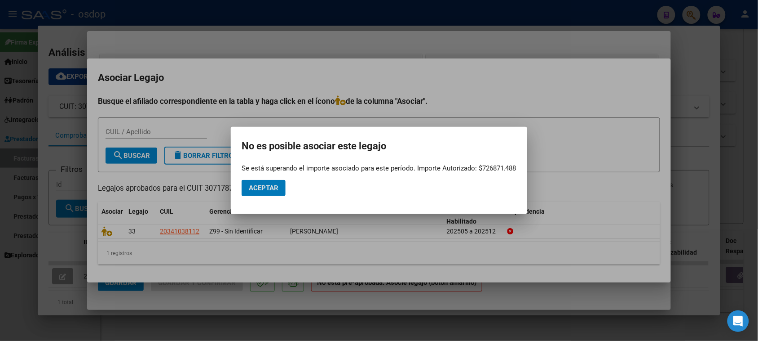
click at [370, 323] on div at bounding box center [379, 170] width 758 height 341
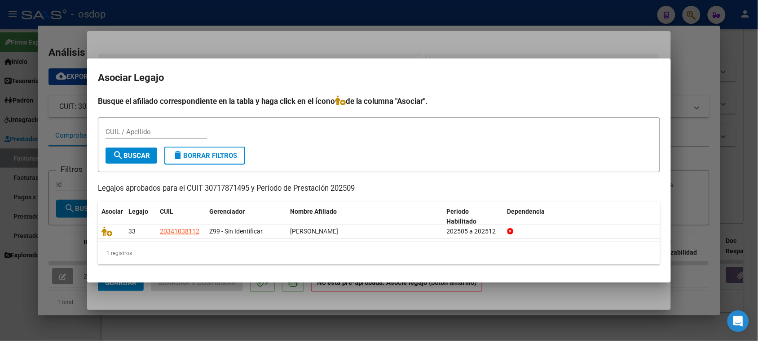
click at [350, 312] on div at bounding box center [379, 170] width 758 height 341
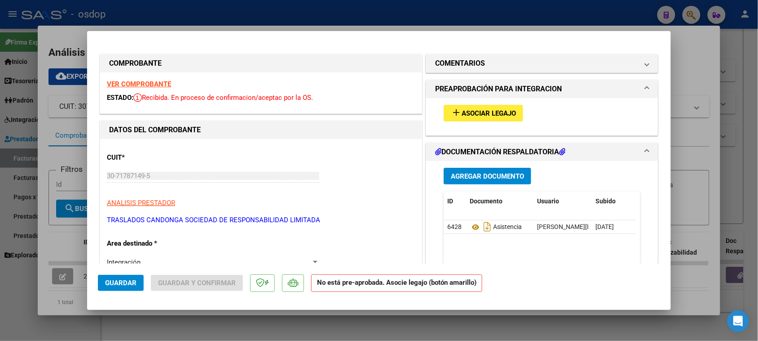
click at [224, 324] on div at bounding box center [379, 170] width 758 height 341
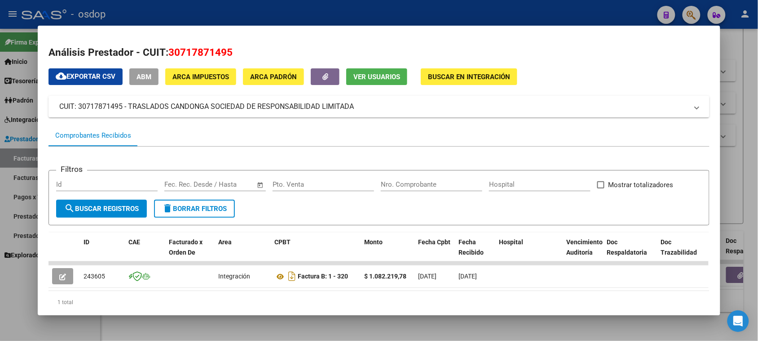
click at [308, 323] on div at bounding box center [379, 170] width 758 height 341
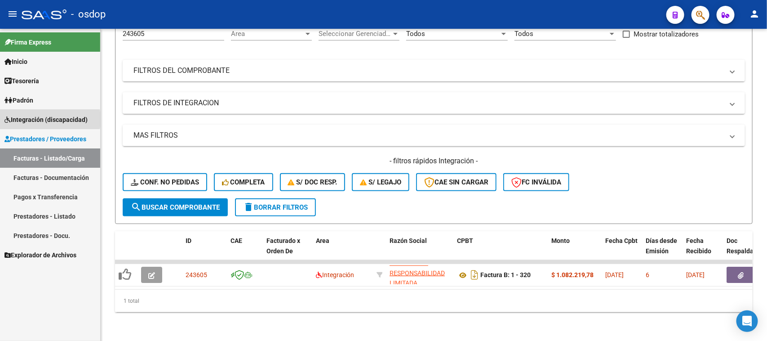
click at [37, 119] on span "Integración (discapacidad)" at bounding box center [45, 120] width 83 height 10
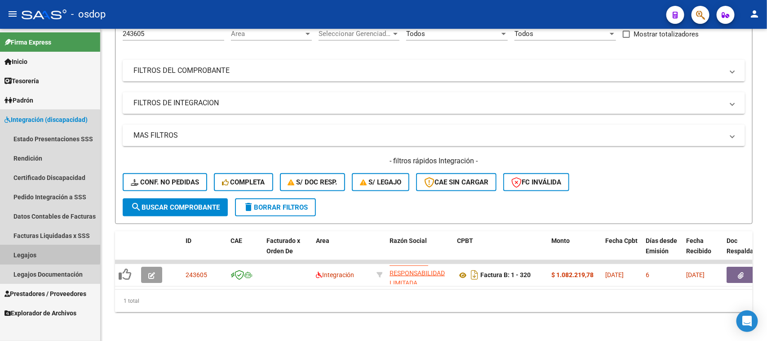
click at [43, 250] on link "Legajos" at bounding box center [50, 254] width 100 height 19
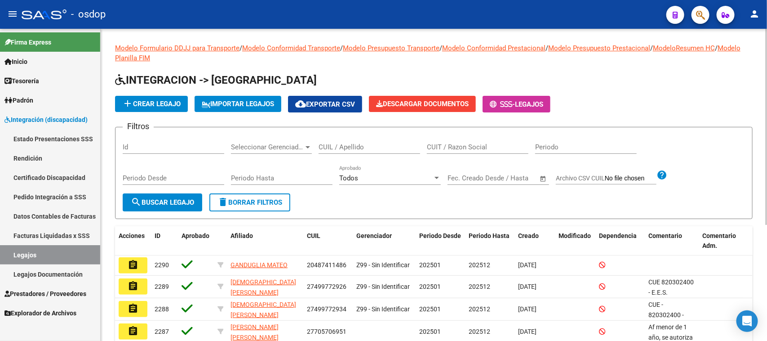
click at [324, 145] on input "CUIL / Apellido" at bounding box center [370, 147] width 102 height 8
click at [356, 150] on input "CUIL / Apellido" at bounding box center [370, 147] width 102 height 8
paste input "20341038112"
type input "20341038112"
click at [191, 206] on button "search Buscar Legajo" at bounding box center [163, 202] width 80 height 18
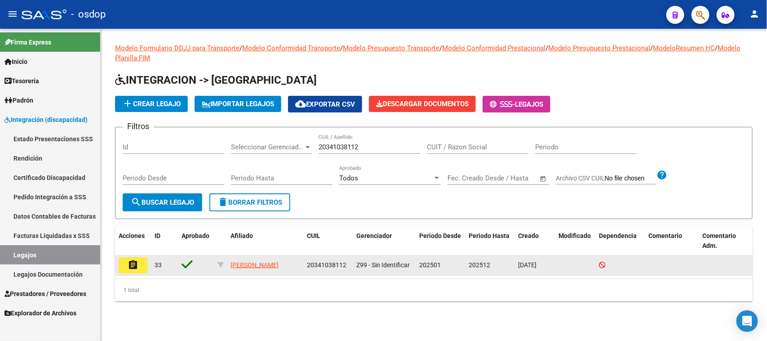
click at [134, 268] on mat-icon "assignment" at bounding box center [133, 264] width 11 height 11
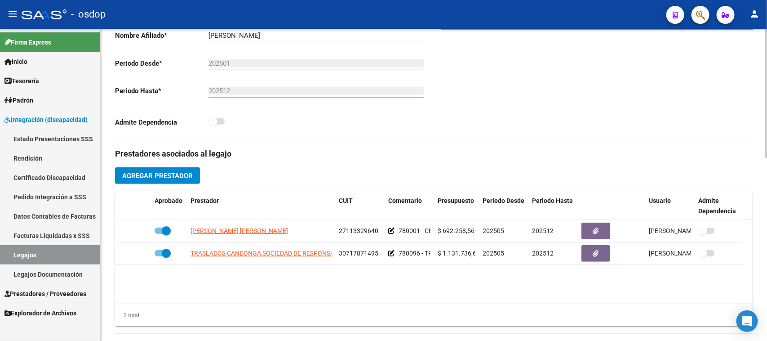
scroll to position [225, 0]
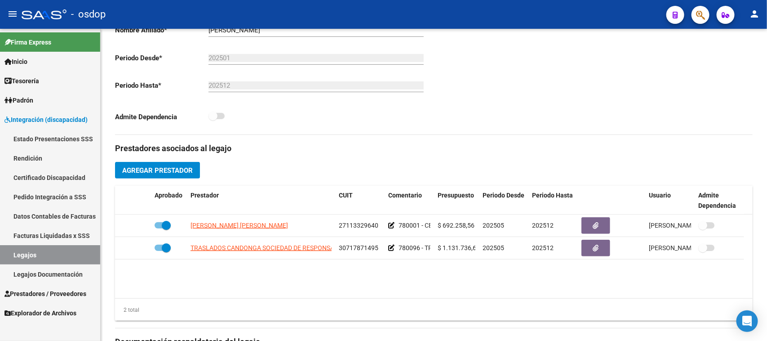
click at [61, 258] on link "Legajos" at bounding box center [50, 254] width 100 height 19
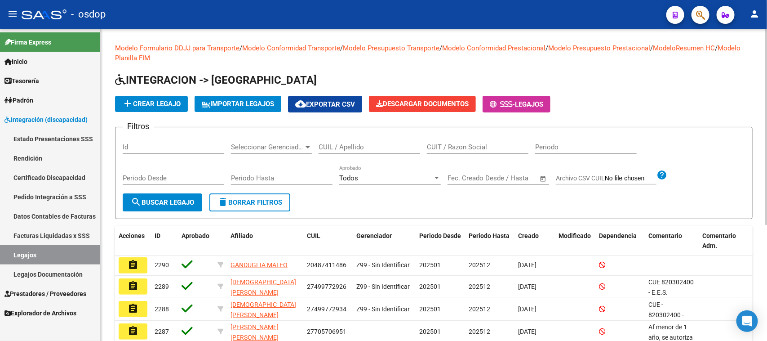
drag, startPoint x: 342, startPoint y: 139, endPoint x: 340, endPoint y: 144, distance: 5.6
click at [342, 141] on div "CUIL / Apellido" at bounding box center [370, 143] width 102 height 19
paste input "27564591632"
type input "27564591632"
click at [151, 203] on span "search Buscar Legajo" at bounding box center [162, 202] width 63 height 8
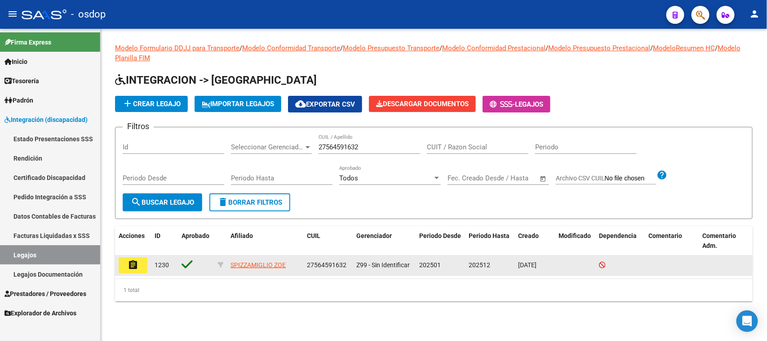
click at [128, 266] on mat-icon "assignment" at bounding box center [133, 264] width 11 height 11
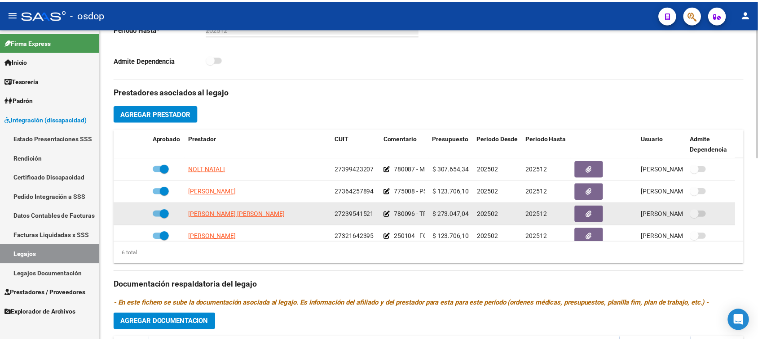
scroll to position [54, 0]
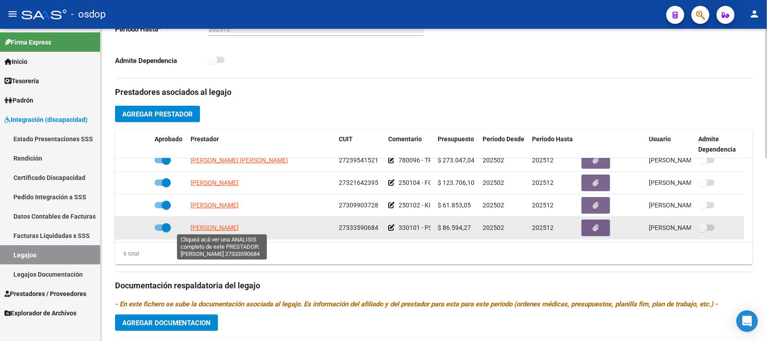
click at [239, 227] on span "[PERSON_NAME]" at bounding box center [214, 227] width 48 height 7
type textarea "27333590684"
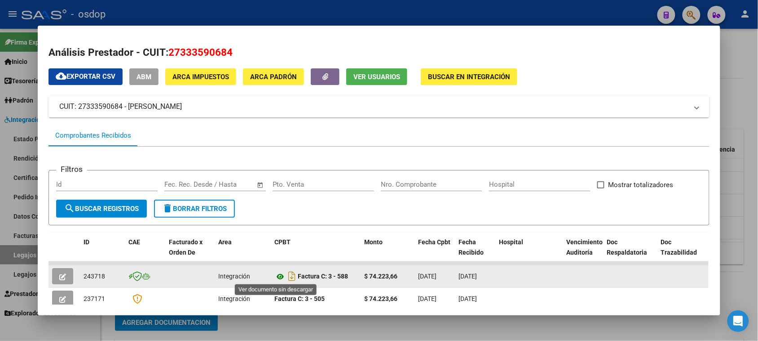
click at [279, 275] on icon at bounding box center [281, 276] width 12 height 11
click at [59, 277] on icon "button" at bounding box center [62, 276] width 7 height 7
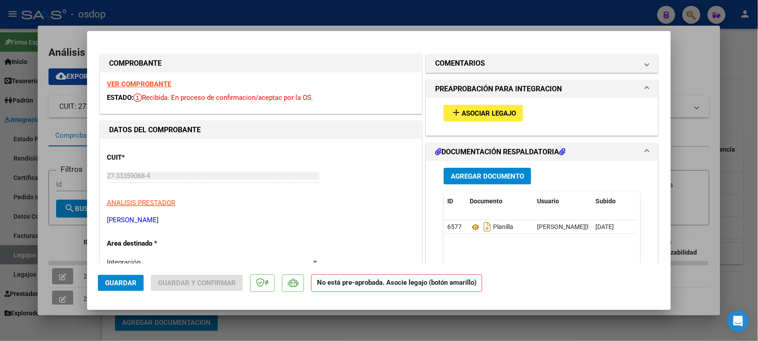
click at [481, 114] on span "Asociar Legajo" at bounding box center [489, 113] width 54 height 8
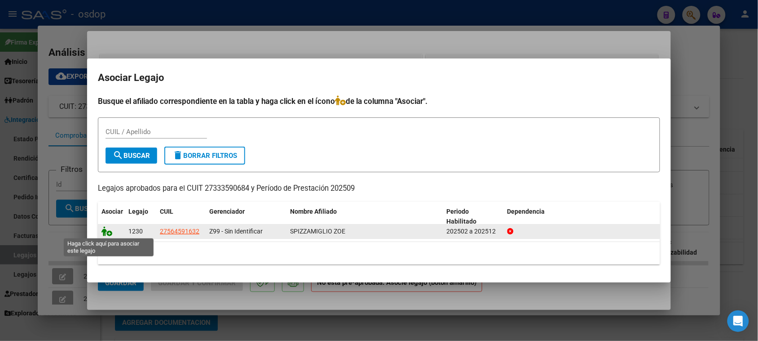
click at [108, 233] on icon at bounding box center [107, 231] width 11 height 10
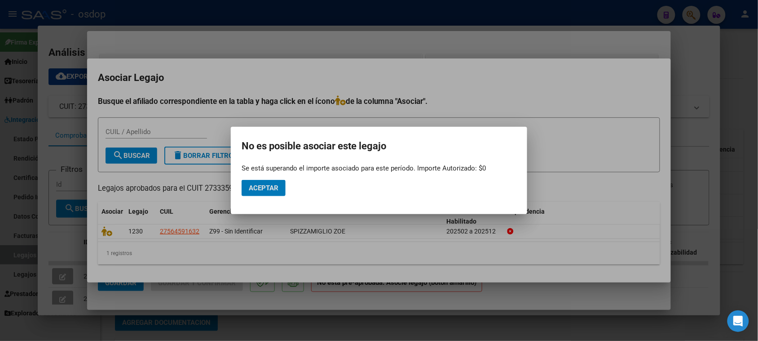
click at [268, 192] on button "Aceptar" at bounding box center [264, 188] width 44 height 16
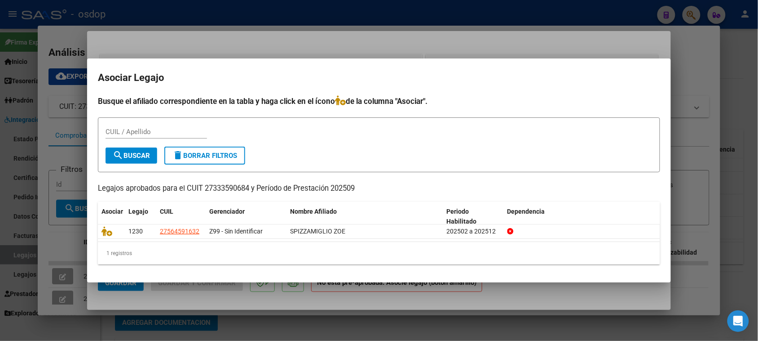
click at [269, 302] on div at bounding box center [379, 170] width 758 height 341
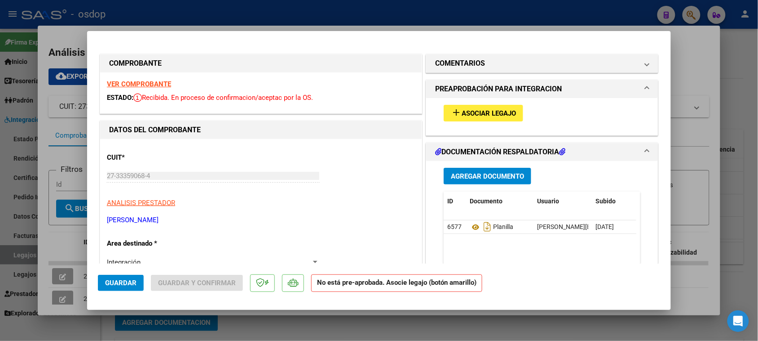
click at [253, 335] on div at bounding box center [379, 170] width 758 height 341
type input "$ 0,00"
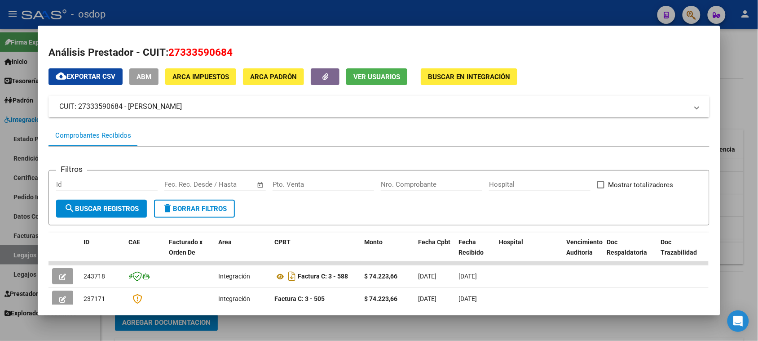
drag, startPoint x: 201, startPoint y: 106, endPoint x: 57, endPoint y: 107, distance: 144.2
click at [59, 107] on mat-panel-title "CUIT: 27333590684 - [PERSON_NAME]" at bounding box center [373, 106] width 629 height 11
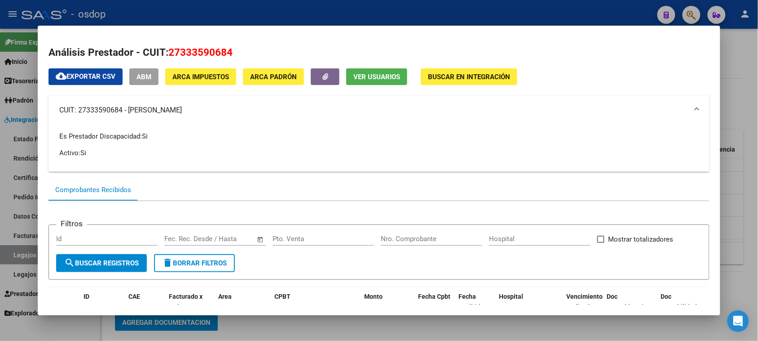
copy mat-panel-title "CUIT: 27333590684 - [PERSON_NAME]"
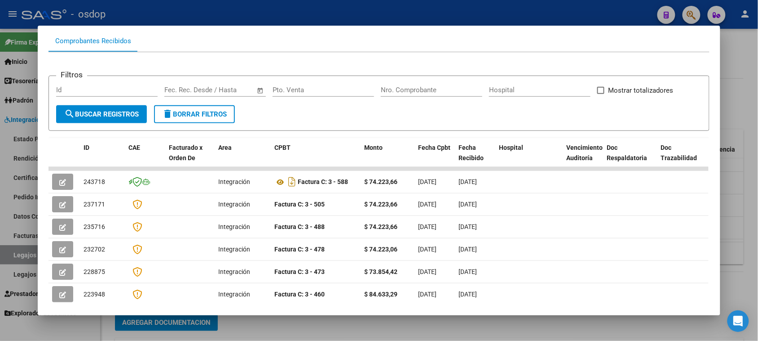
scroll to position [168, 0]
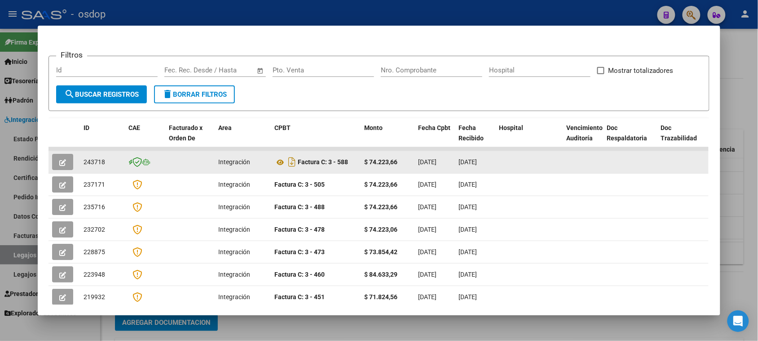
click at [61, 161] on icon "button" at bounding box center [62, 162] width 7 height 7
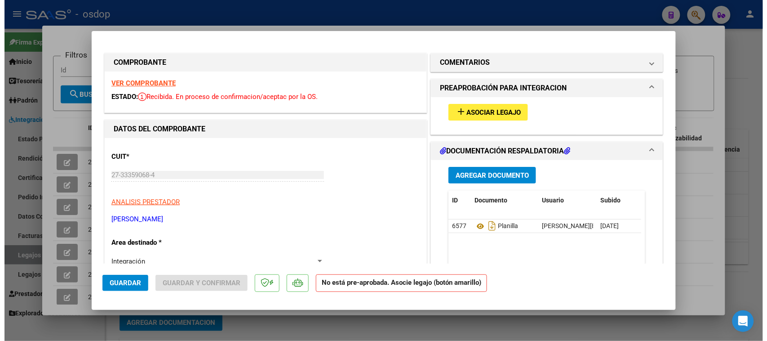
scroll to position [0, 0]
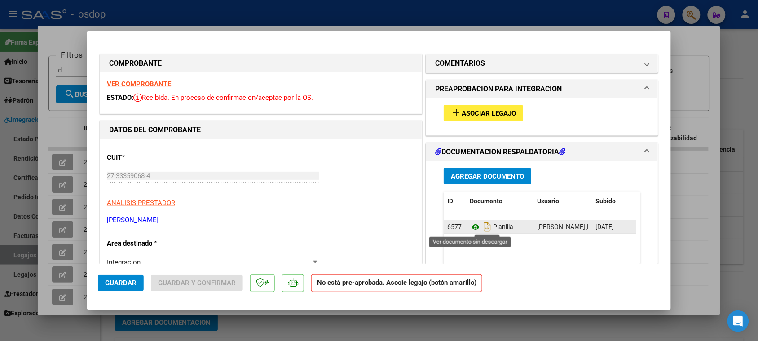
click at [472, 228] on icon at bounding box center [476, 226] width 12 height 11
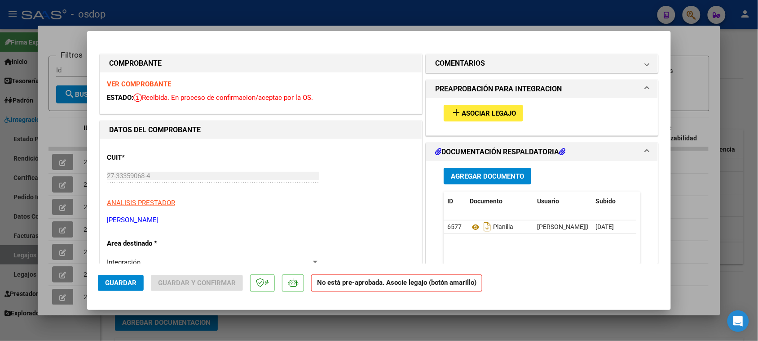
click at [89, 329] on div at bounding box center [379, 170] width 758 height 341
type input "$ 0,00"
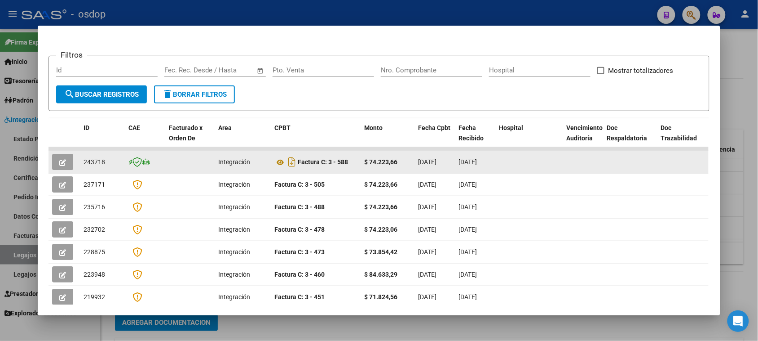
drag, startPoint x: 103, startPoint y: 162, endPoint x: 76, endPoint y: 160, distance: 27.0
click at [80, 160] on datatable-body-cell "243718" at bounding box center [102, 162] width 45 height 22
copy span "243718"
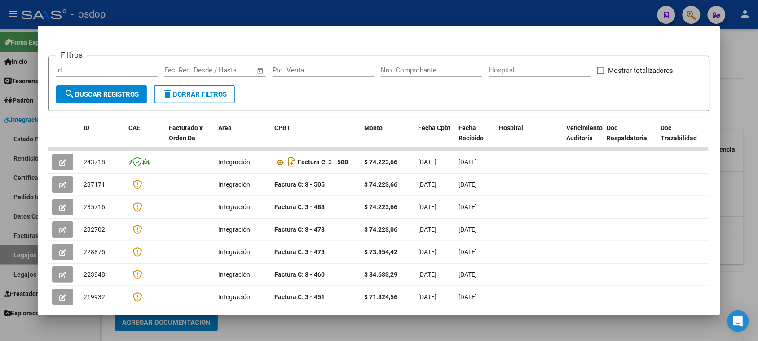
click at [535, 338] on div at bounding box center [379, 170] width 758 height 341
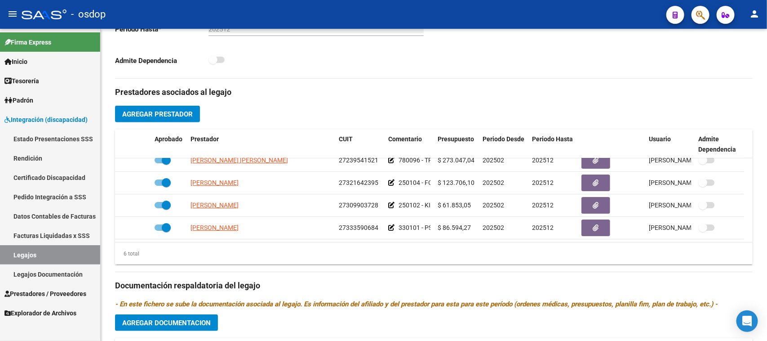
click at [54, 332] on div "Firma Express Inicio Calendario SSS Instructivos Contacto OS Tesorería Extracto…" at bounding box center [50, 185] width 100 height 312
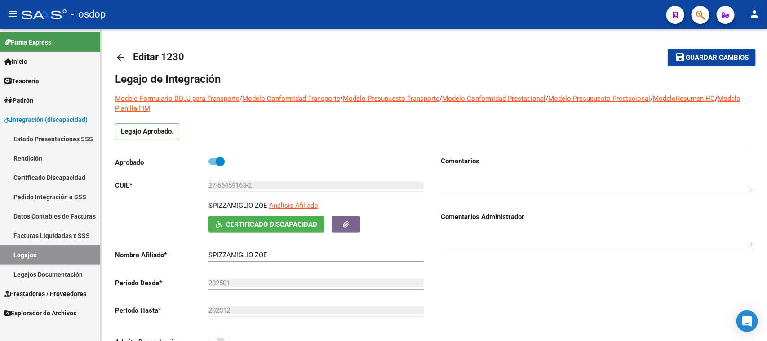
click at [60, 122] on span "Integración (discapacidad)" at bounding box center [45, 120] width 83 height 10
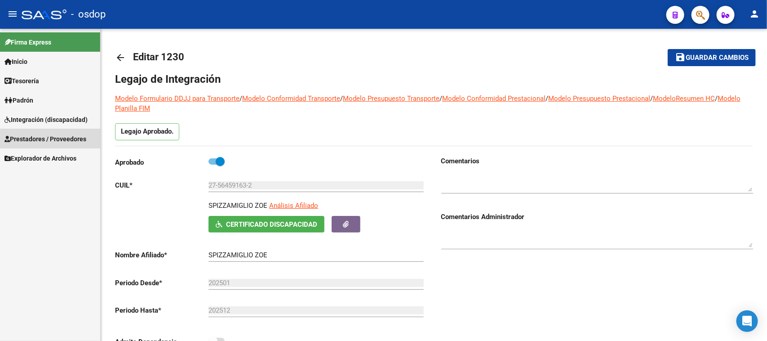
click at [72, 141] on span "Prestadores / Proveedores" at bounding box center [45, 139] width 82 height 10
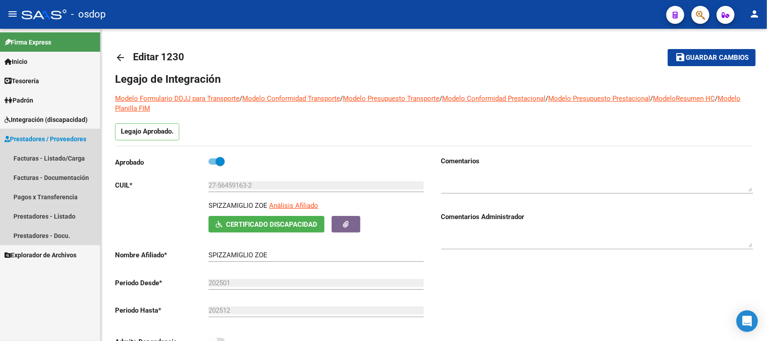
click at [53, 137] on span "Prestadores / Proveedores" at bounding box center [45, 139] width 82 height 10
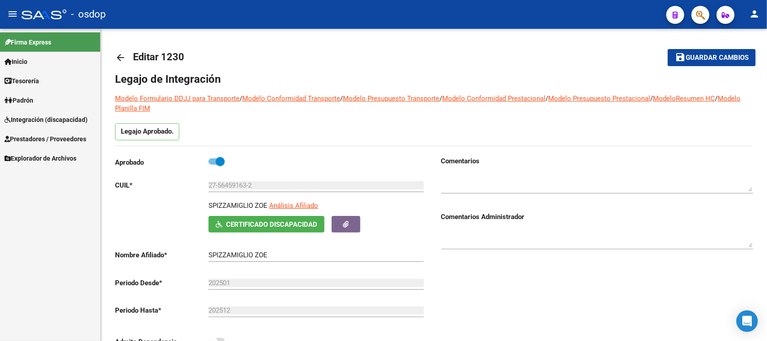
click at [53, 137] on span "Prestadores / Proveedores" at bounding box center [45, 139] width 82 height 10
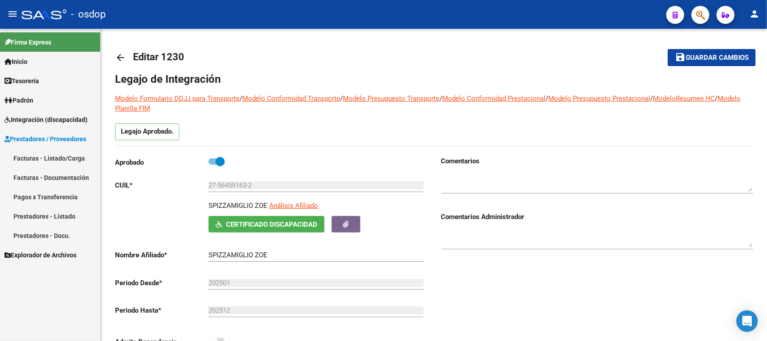
click at [63, 158] on link "Facturas - Listado/Carga" at bounding box center [50, 157] width 100 height 19
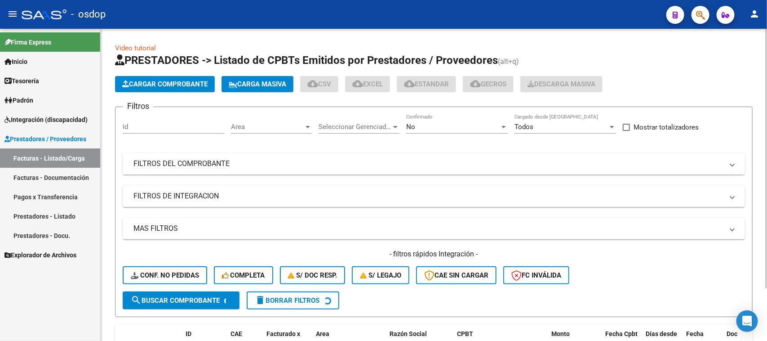
click at [149, 124] on input "Id" at bounding box center [174, 127] width 102 height 8
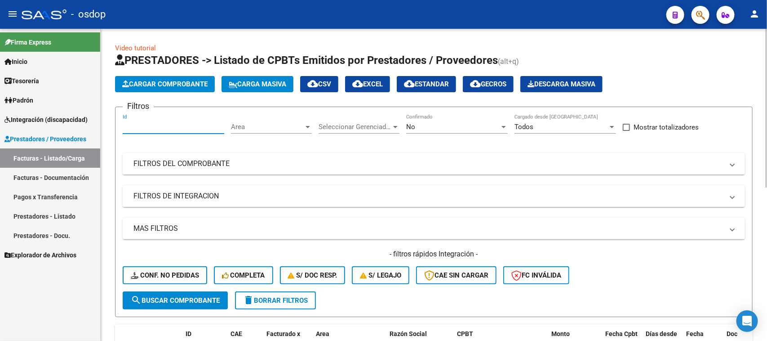
paste input "243438"
type input "243438"
click at [169, 299] on span "search Buscar Comprobante" at bounding box center [175, 300] width 89 height 8
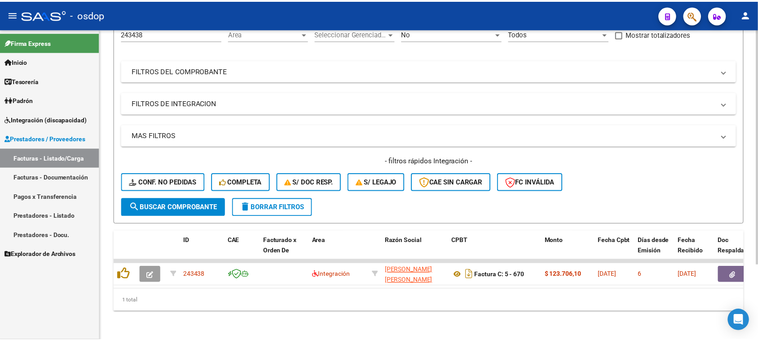
scroll to position [100, 0]
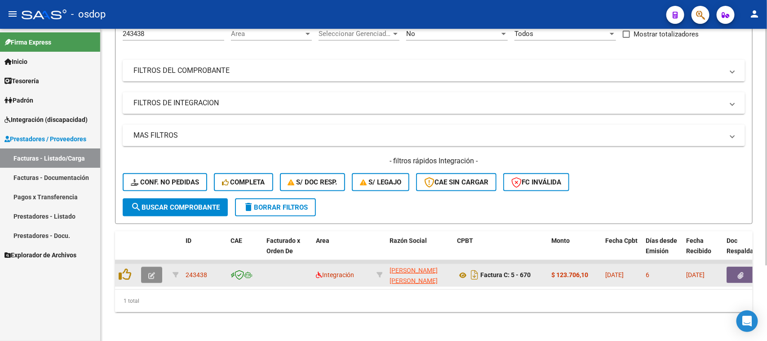
click at [150, 272] on icon "button" at bounding box center [151, 275] width 7 height 7
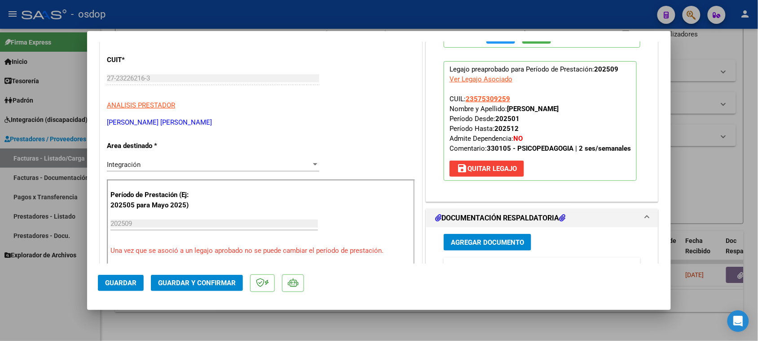
scroll to position [112, 0]
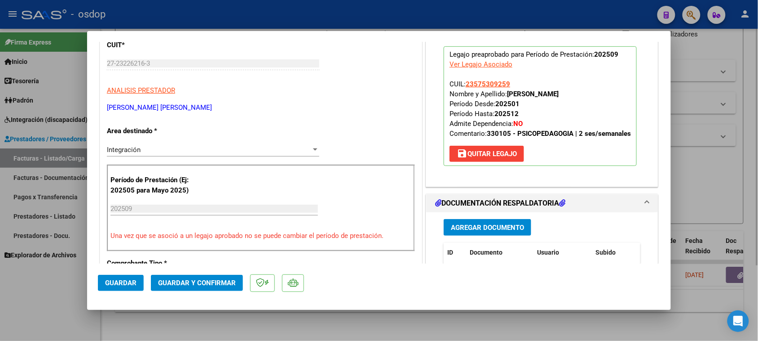
drag, startPoint x: 196, startPoint y: 334, endPoint x: 186, endPoint y: 319, distance: 17.2
click at [195, 334] on div at bounding box center [379, 170] width 758 height 341
type input "$ 0,00"
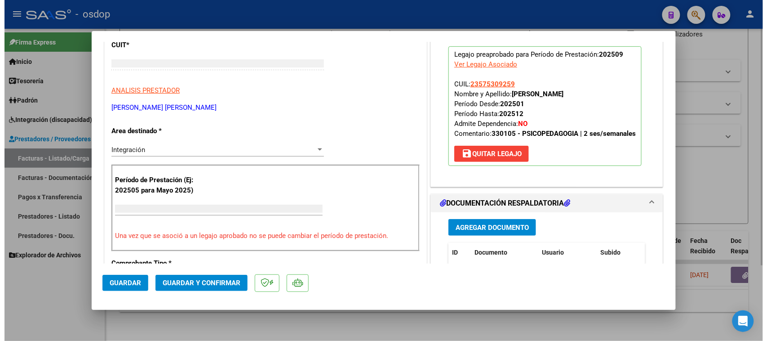
scroll to position [122, 0]
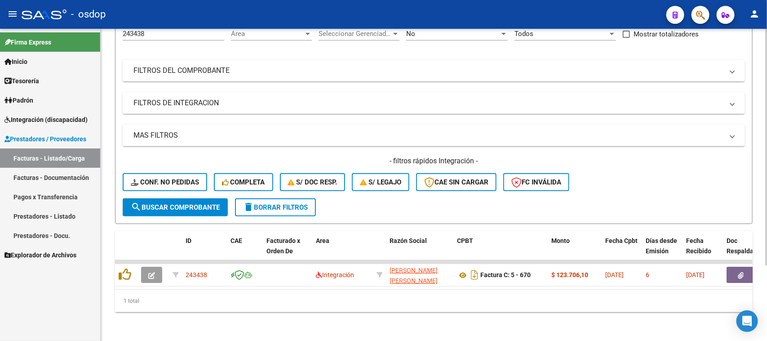
click at [273, 203] on button "delete Borrar Filtros" at bounding box center [275, 207] width 81 height 18
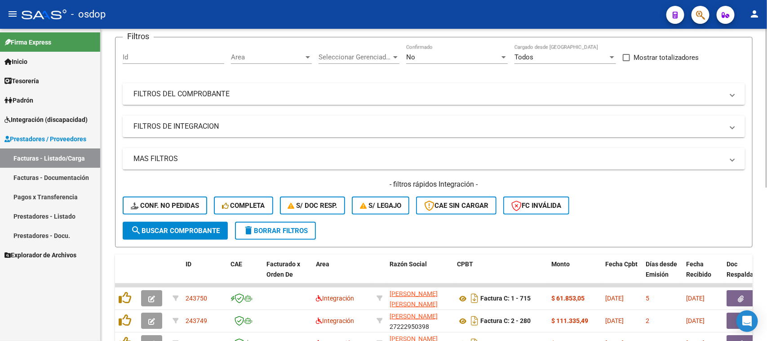
scroll to position [0, 0]
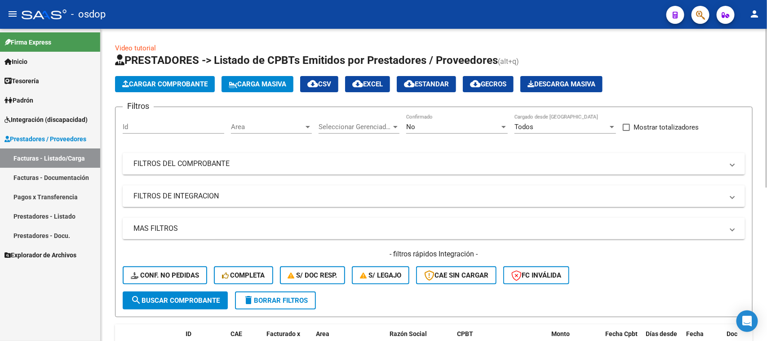
click at [149, 129] on input "Id" at bounding box center [174, 127] width 102 height 8
paste input "243511"
type input "243511"
click at [175, 302] on span "search Buscar Comprobante" at bounding box center [175, 300] width 89 height 8
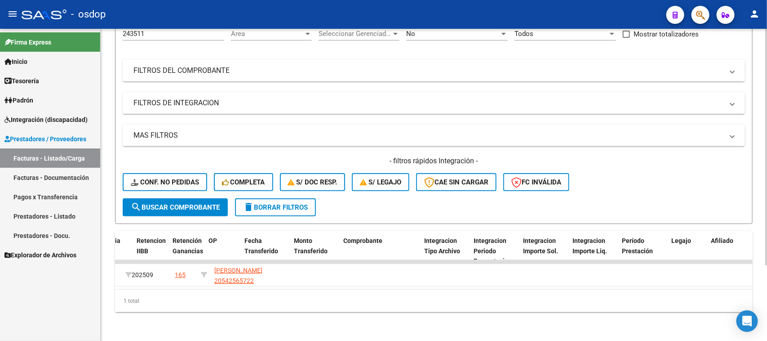
scroll to position [0, 522]
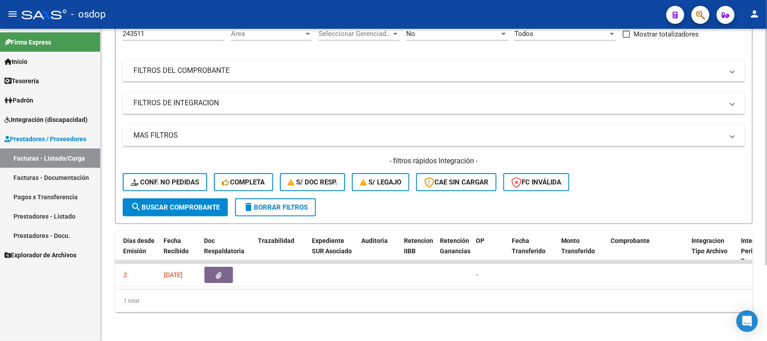
click at [276, 203] on span "delete Borrar Filtros" at bounding box center [275, 207] width 65 height 8
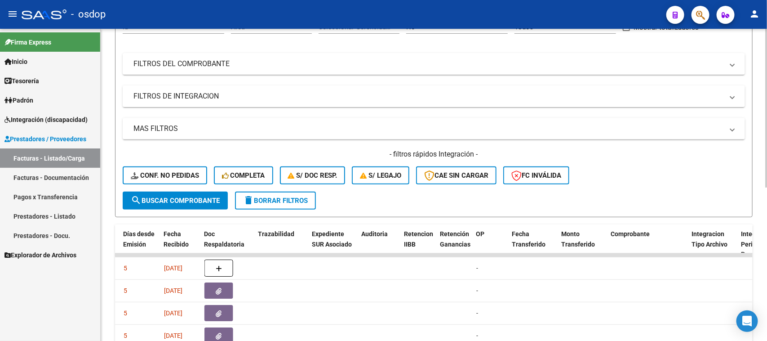
scroll to position [0, 0]
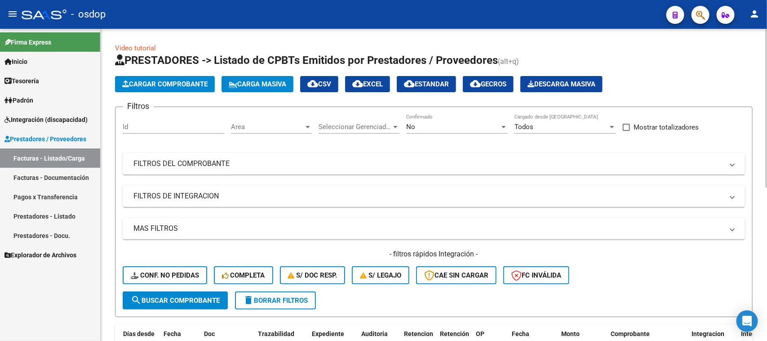
click at [168, 124] on input "Id" at bounding box center [174, 127] width 102 height 8
paste input "243568"
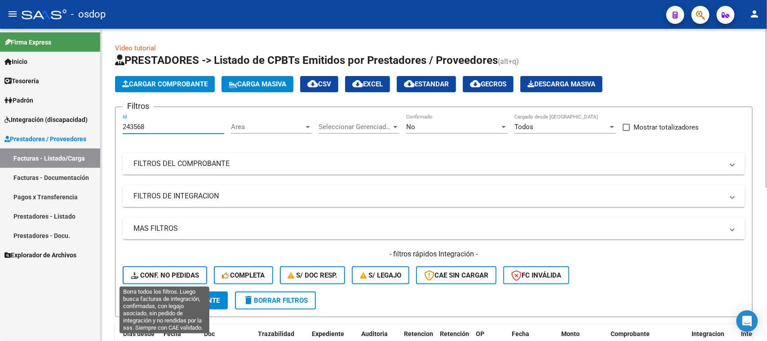
type input "243568"
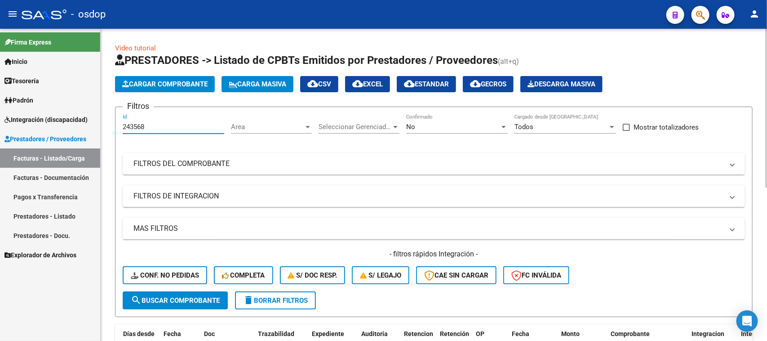
click at [191, 299] on span "search Buscar Comprobante" at bounding box center [175, 300] width 89 height 8
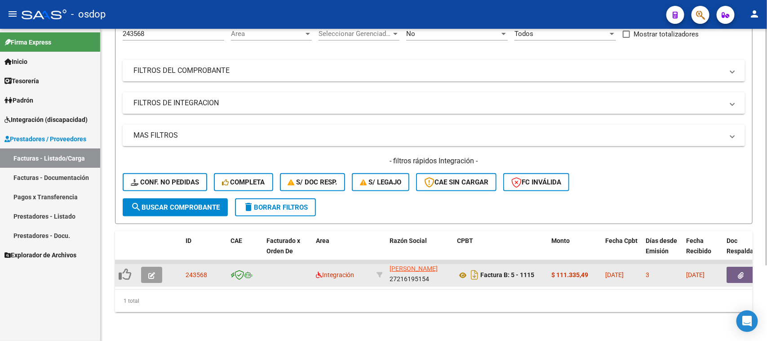
scroll to position [12, 0]
drag, startPoint x: 433, startPoint y: 270, endPoint x: 394, endPoint y: 277, distance: 39.6
click at [394, 277] on datatable-body-cell "[PERSON_NAME] 27216195154" at bounding box center [419, 275] width 67 height 22
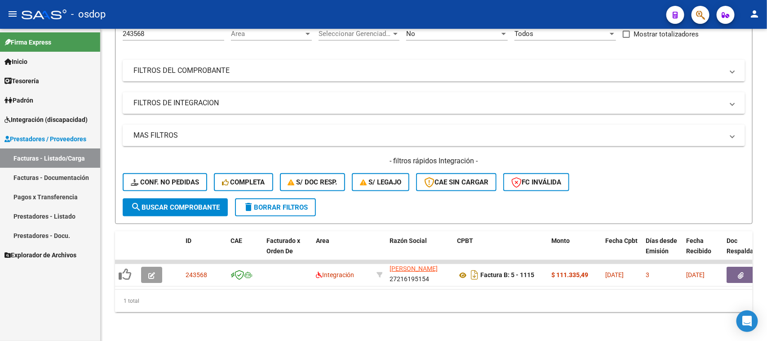
click at [52, 120] on span "Integración (discapacidad)" at bounding box center [45, 120] width 83 height 10
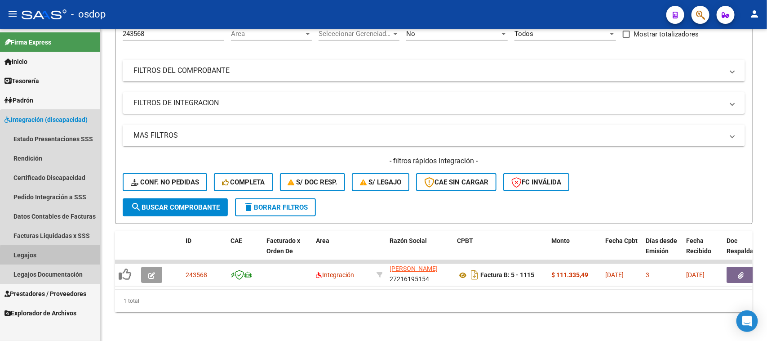
click at [56, 256] on link "Legajos" at bounding box center [50, 254] width 100 height 19
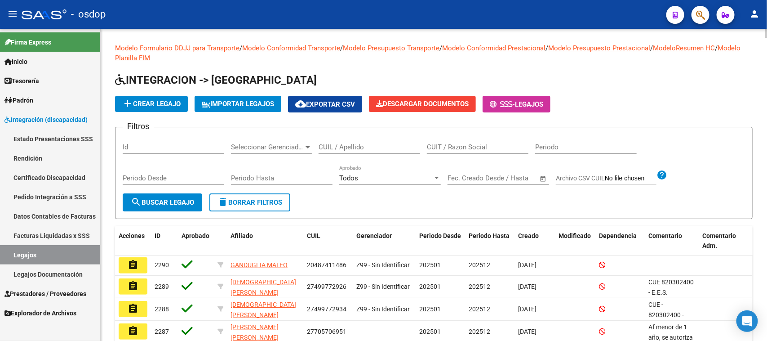
click at [362, 151] on div "CUIL / Apellido" at bounding box center [370, 143] width 102 height 19
paste input "20478226625"
type input "20478226625"
click at [174, 205] on button "search Buscar Legajo" at bounding box center [163, 202] width 80 height 18
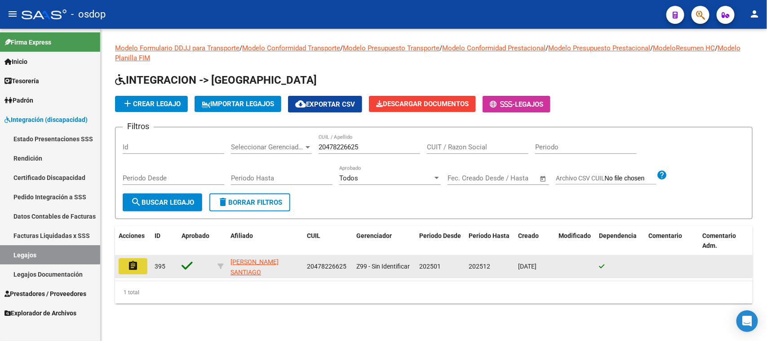
click at [135, 266] on mat-icon "assignment" at bounding box center [133, 265] width 11 height 11
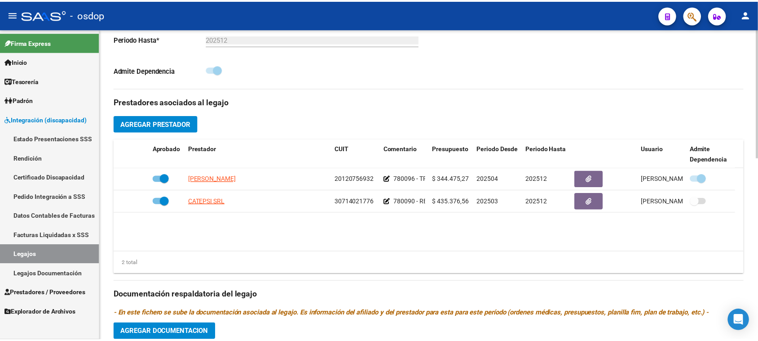
scroll to position [281, 0]
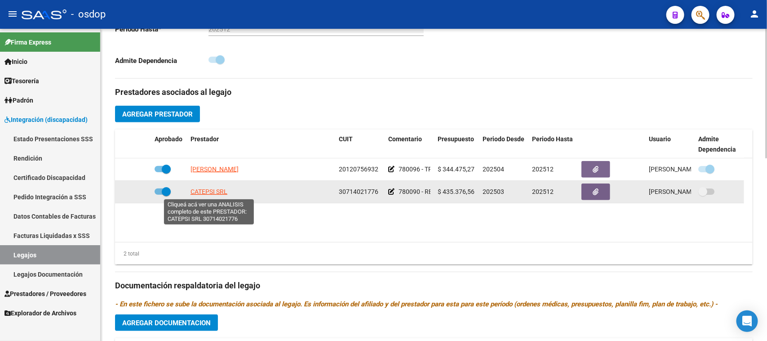
click at [213, 192] on span "CATEPSI SRL" at bounding box center [208, 191] width 37 height 7
type textarea "30714021776"
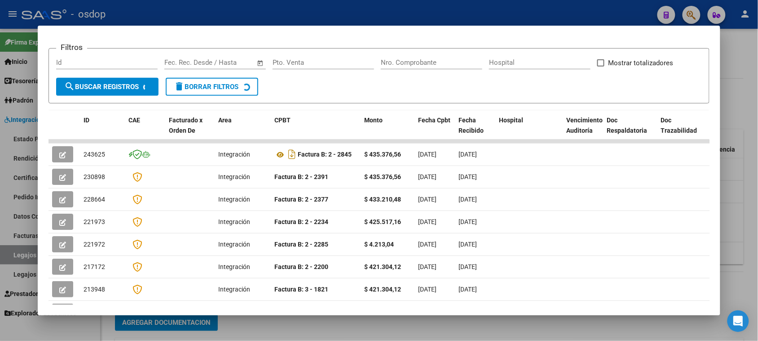
scroll to position [168, 0]
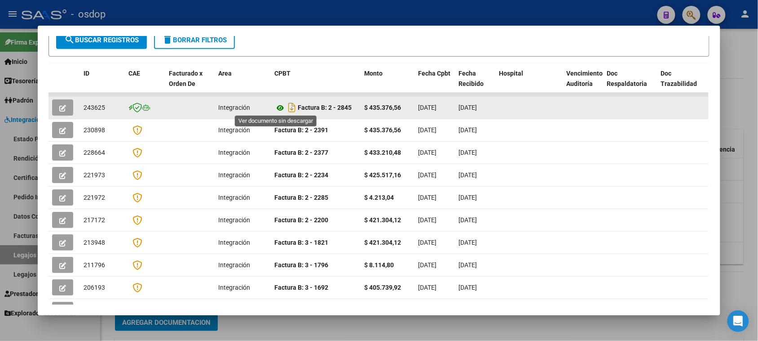
click at [277, 106] on icon at bounding box center [281, 107] width 12 height 11
click at [59, 105] on icon "button" at bounding box center [62, 108] width 7 height 7
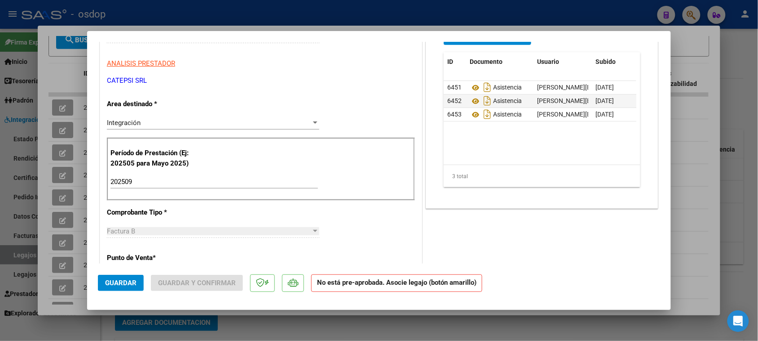
scroll to position [0, 0]
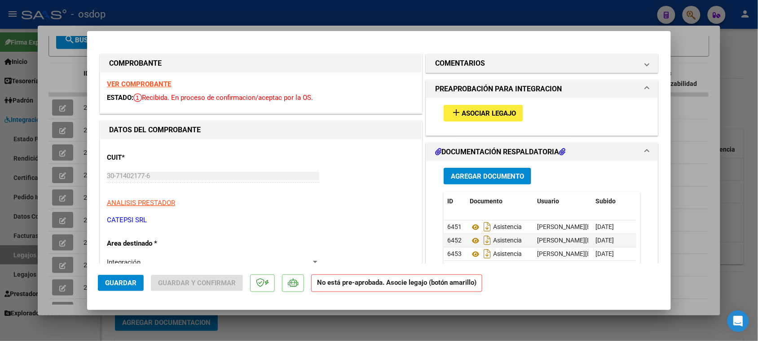
click at [499, 113] on span "Asociar Legajo" at bounding box center [489, 113] width 54 height 8
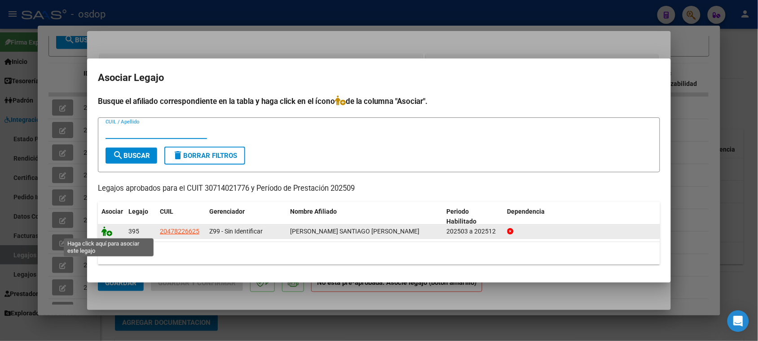
click at [105, 233] on icon at bounding box center [107, 231] width 11 height 10
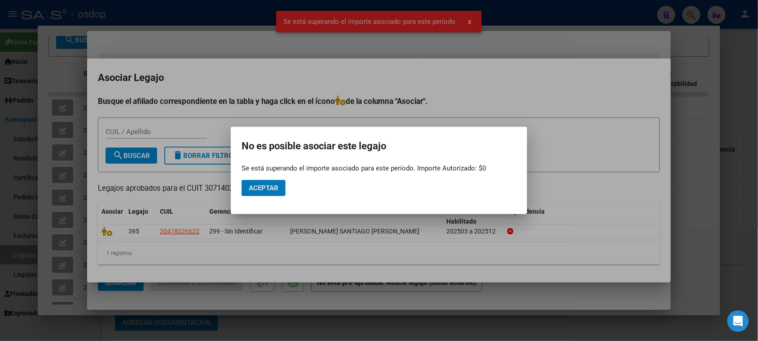
click at [276, 189] on span "Aceptar" at bounding box center [264, 188] width 30 height 8
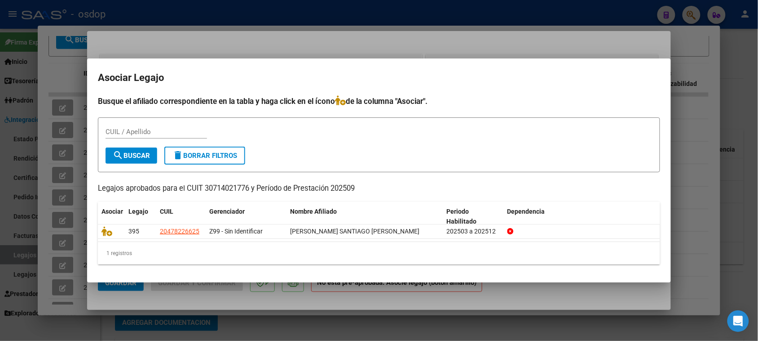
click at [283, 297] on div at bounding box center [379, 170] width 758 height 341
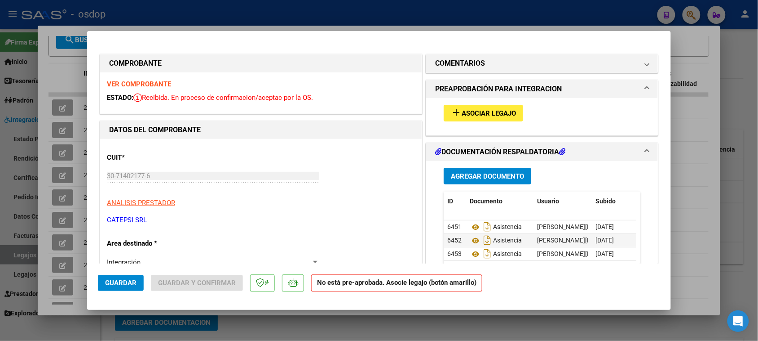
click at [277, 329] on div at bounding box center [379, 170] width 758 height 341
type input "$ 0,00"
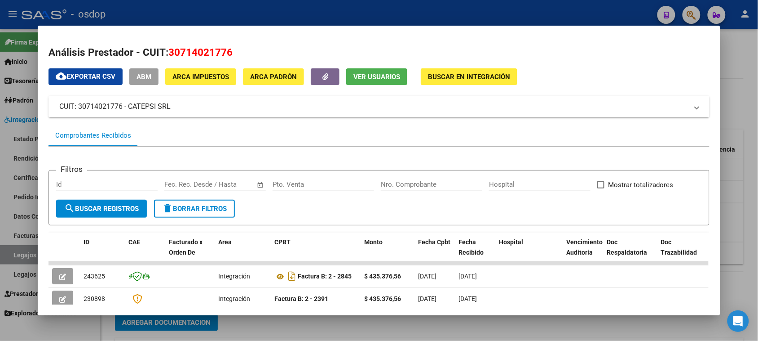
drag, startPoint x: 180, startPoint y: 106, endPoint x: 54, endPoint y: 104, distance: 125.8
click at [54, 104] on mat-expansion-panel-header "CUIT: 30714021776 - CATEPSI SRL" at bounding box center [379, 107] width 661 height 22
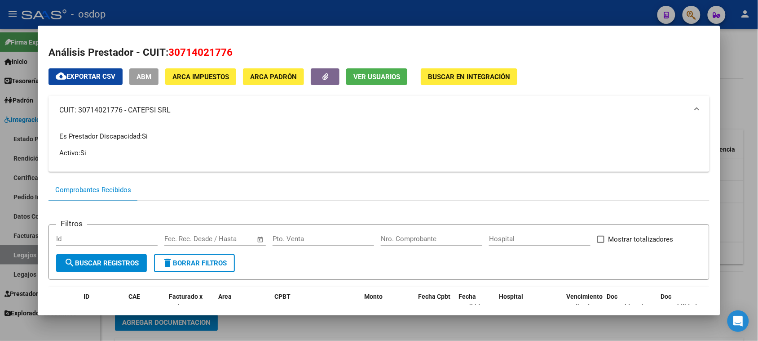
click at [281, 330] on div at bounding box center [379, 170] width 758 height 341
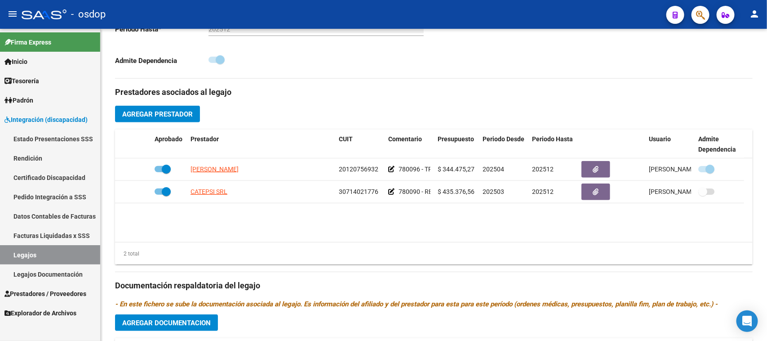
click at [50, 296] on span "Prestadores / Proveedores" at bounding box center [45, 293] width 82 height 10
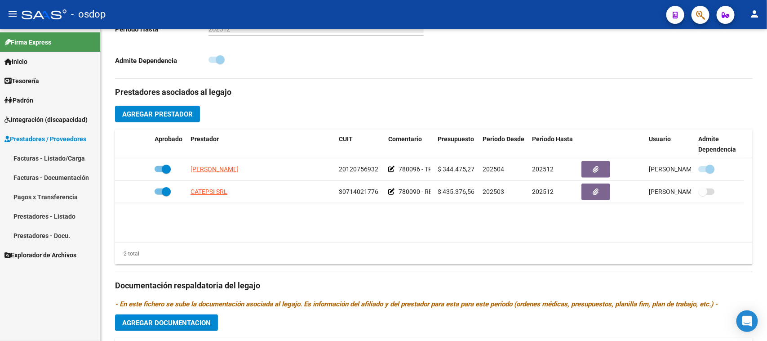
click at [64, 156] on link "Facturas - Listado/Carga" at bounding box center [50, 157] width 100 height 19
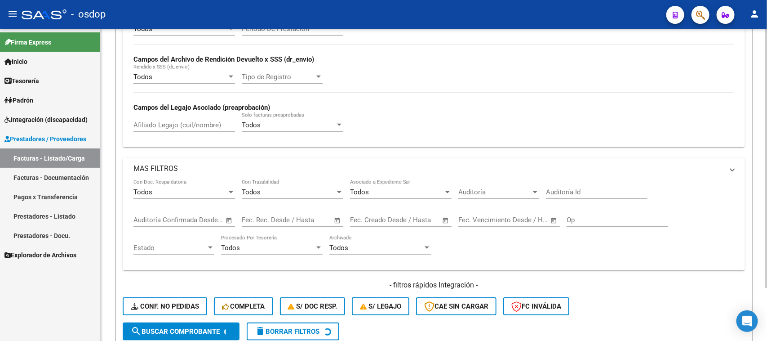
scroll to position [64, 0]
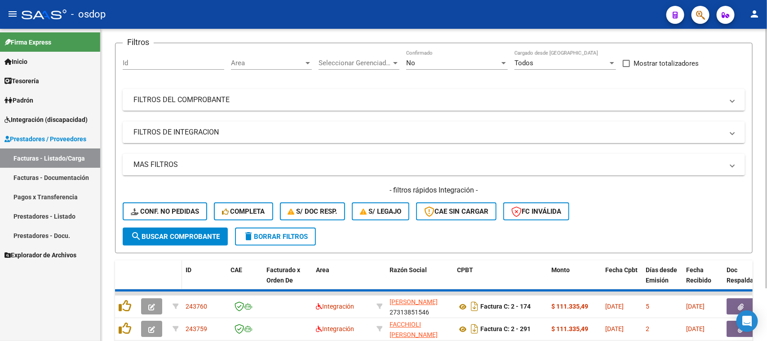
click at [179, 260] on span at bounding box center [180, 280] width 4 height 40
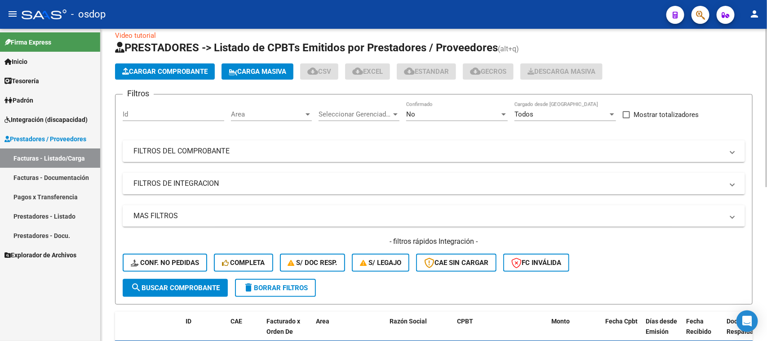
scroll to position [0, 0]
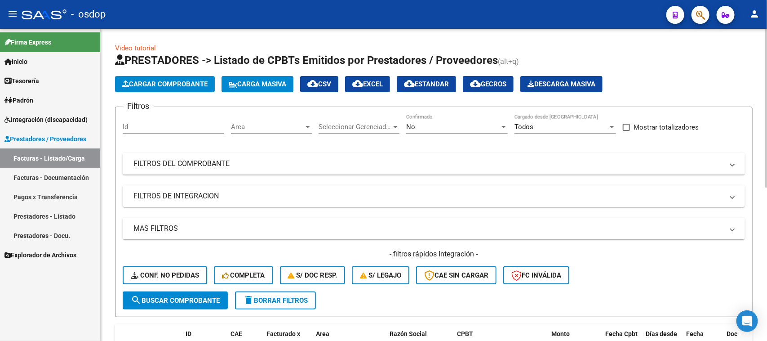
click at [146, 128] on input "Id" at bounding box center [174, 127] width 102 height 8
paste input "243718"
type input "243718"
click at [190, 296] on span "search Buscar Comprobante" at bounding box center [175, 300] width 89 height 8
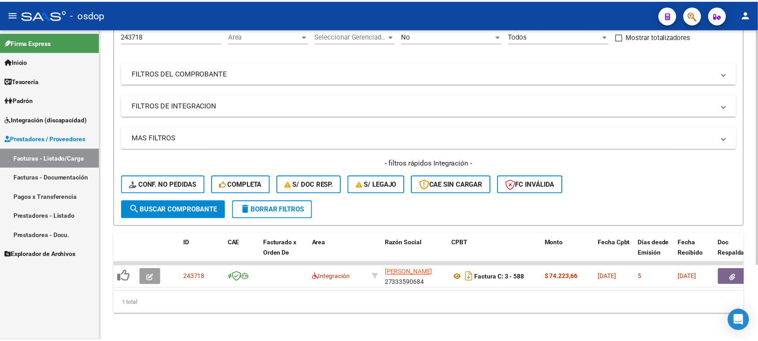
scroll to position [100, 0]
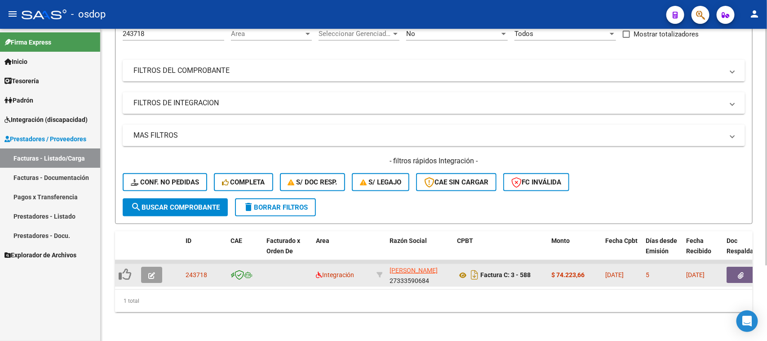
click at [153, 270] on button "button" at bounding box center [151, 274] width 21 height 16
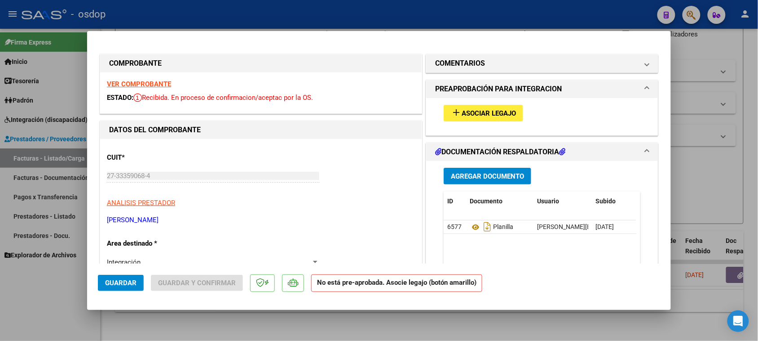
click at [483, 115] on span "Asociar Legajo" at bounding box center [489, 113] width 54 height 8
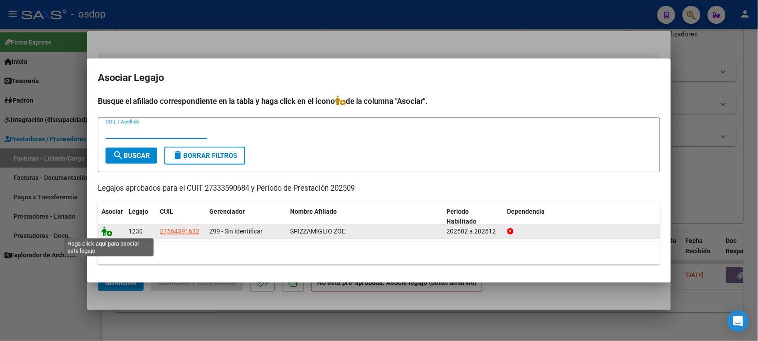
click at [106, 231] on icon at bounding box center [107, 231] width 11 height 10
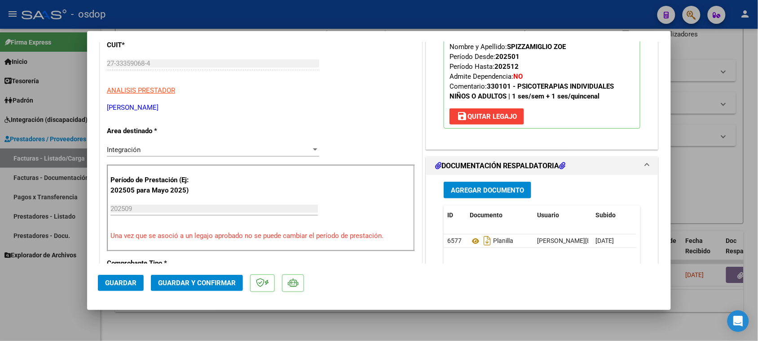
scroll to position [168, 0]
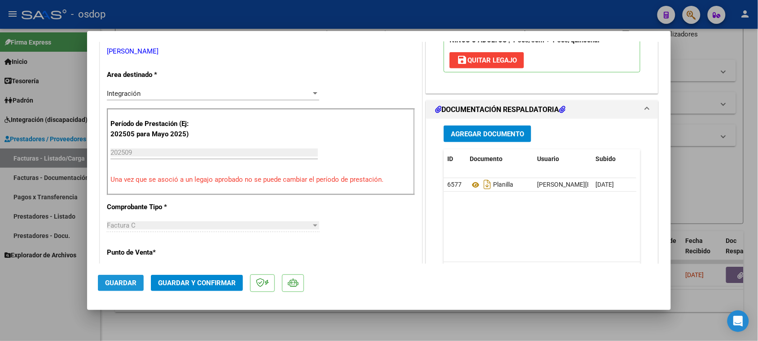
click at [115, 281] on span "Guardar" at bounding box center [120, 283] width 31 height 8
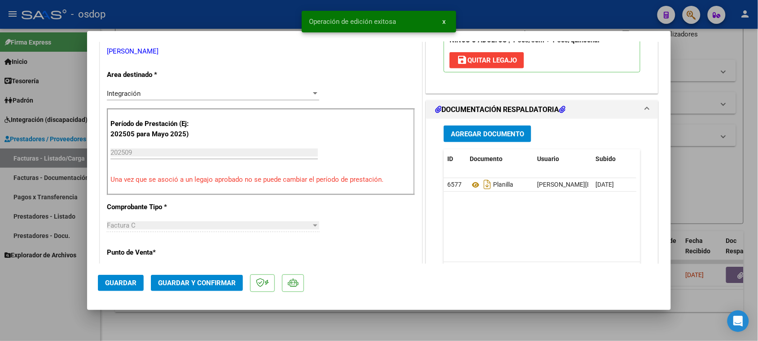
click at [374, 333] on div at bounding box center [379, 170] width 758 height 341
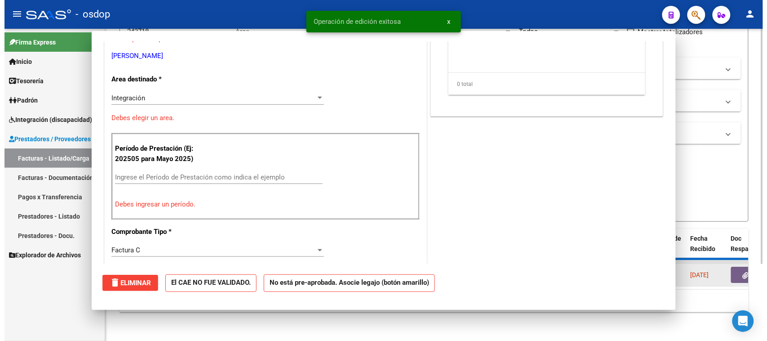
scroll to position [0, 0]
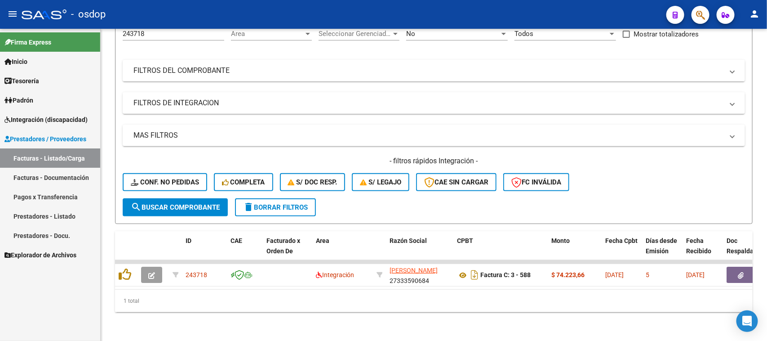
click at [69, 159] on link "Facturas - Listado/Carga" at bounding box center [50, 157] width 100 height 19
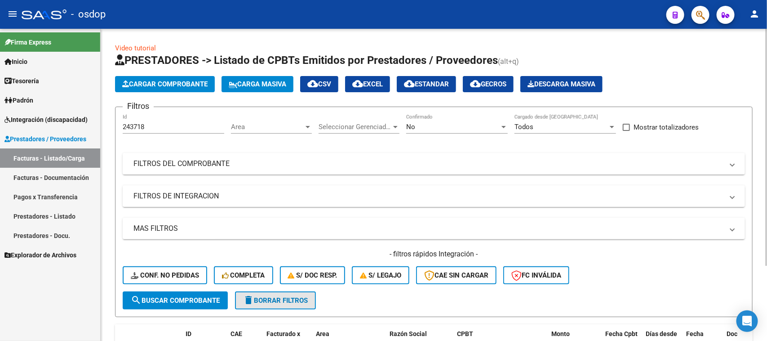
click at [282, 301] on span "delete Borrar Filtros" at bounding box center [275, 300] width 65 height 8
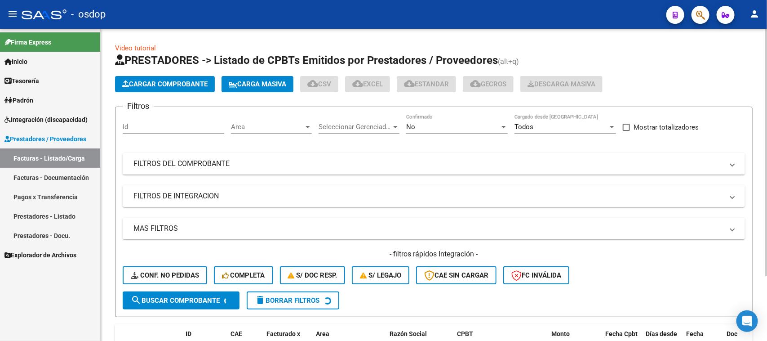
click at [162, 132] on div "Id" at bounding box center [174, 123] width 102 height 19
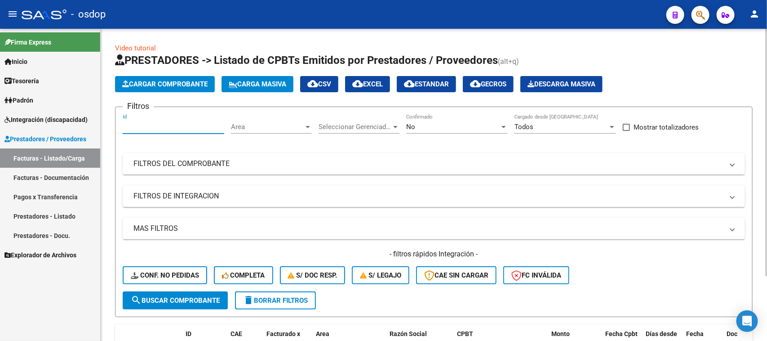
click at [160, 128] on input "Id" at bounding box center [174, 127] width 102 height 8
paste input "243625"
type input "243625"
click at [182, 296] on span "search Buscar Comprobante" at bounding box center [175, 300] width 89 height 8
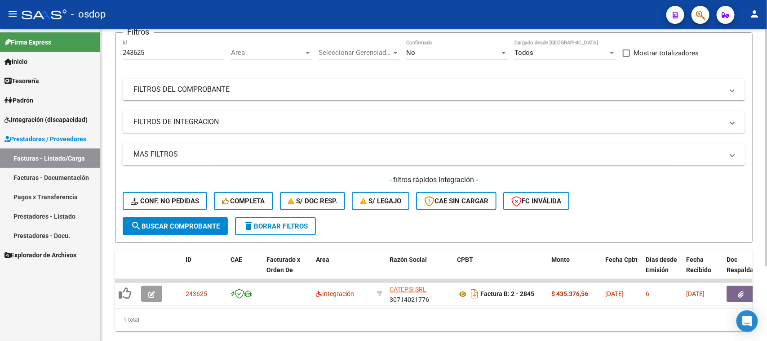
scroll to position [100, 0]
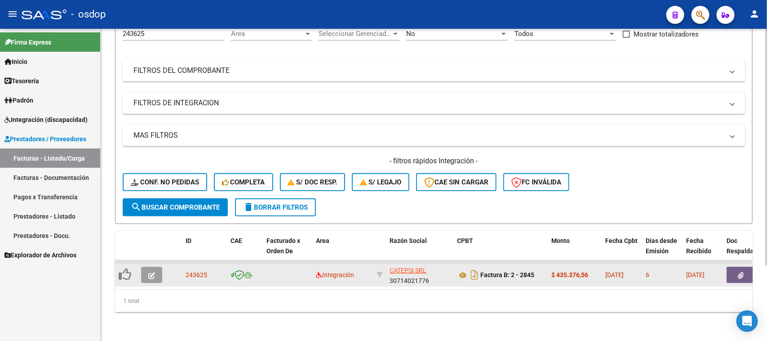
click at [150, 272] on icon "button" at bounding box center [151, 275] width 7 height 7
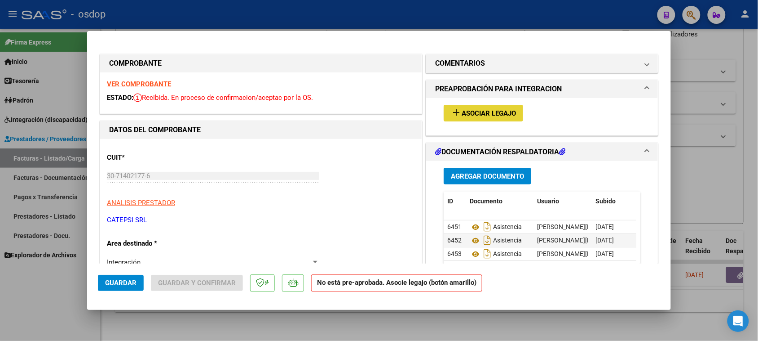
click at [490, 113] on span "Asociar Legajo" at bounding box center [489, 113] width 54 height 8
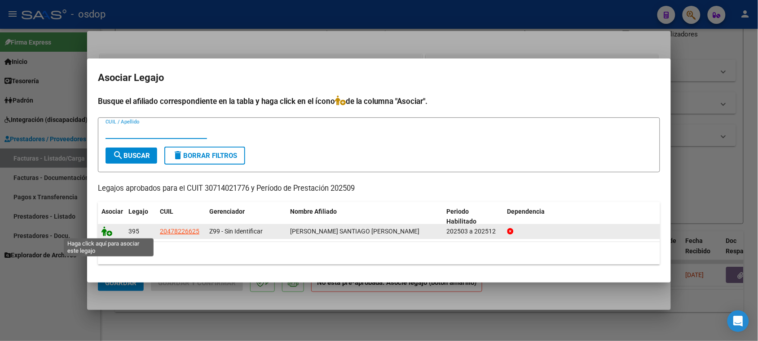
click at [106, 232] on icon at bounding box center [107, 231] width 11 height 10
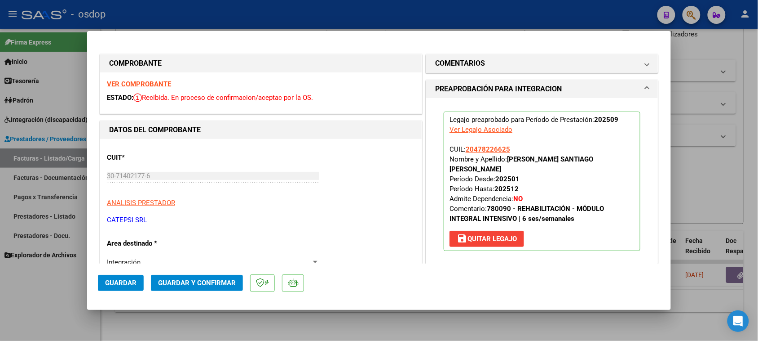
click at [137, 287] on button "Guardar" at bounding box center [121, 283] width 46 height 16
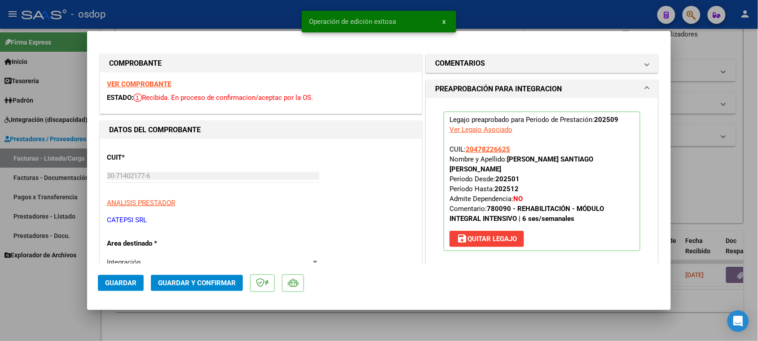
click at [384, 323] on div at bounding box center [379, 170] width 758 height 341
type input "$ 0,00"
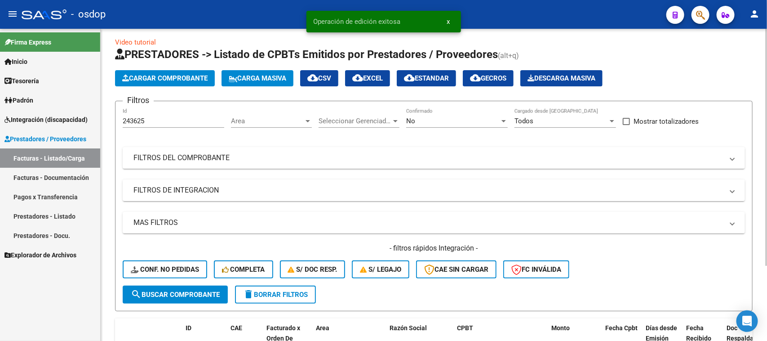
scroll to position [0, 0]
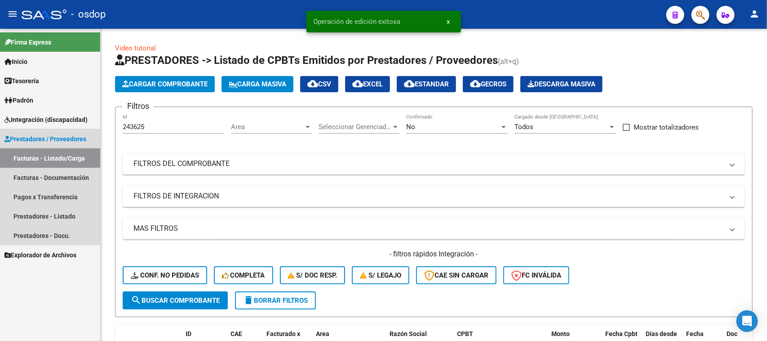
click at [67, 160] on link "Facturas - Listado/Carga" at bounding box center [50, 157] width 100 height 19
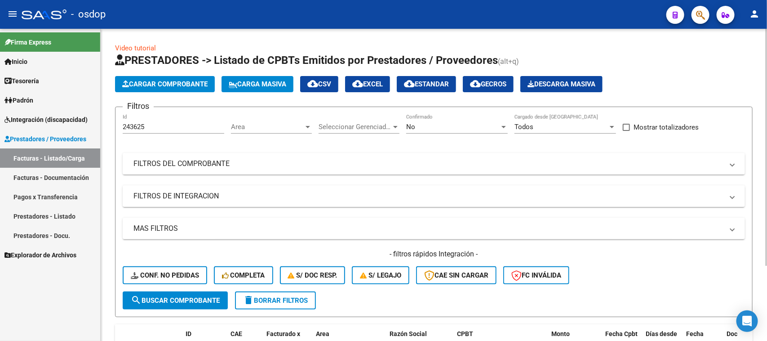
click at [271, 299] on span "delete Borrar Filtros" at bounding box center [275, 300] width 65 height 8
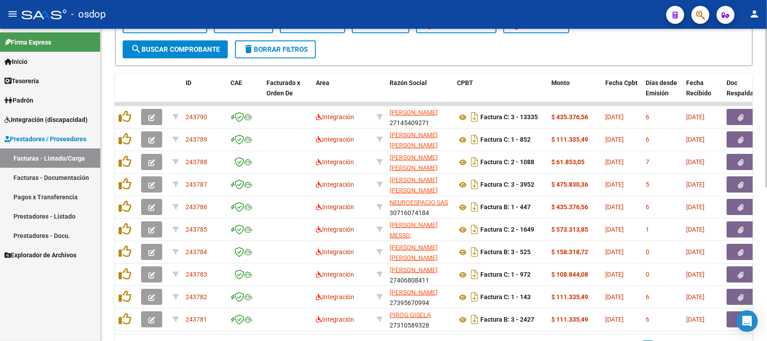
scroll to position [281, 0]
